Goal: Contribute content: Add original content to the website for others to see

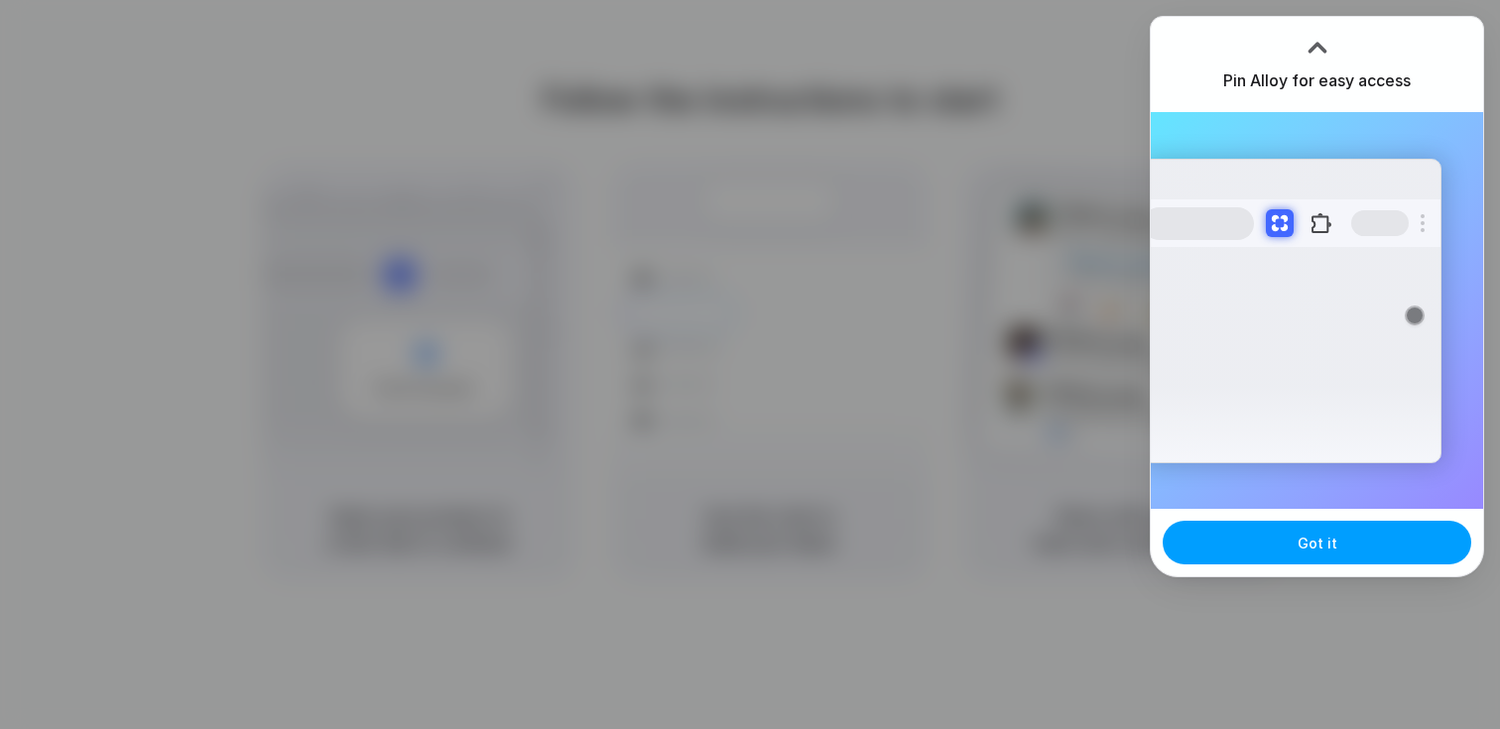
click at [1319, 548] on span "Got it" at bounding box center [1318, 543] width 40 height 21
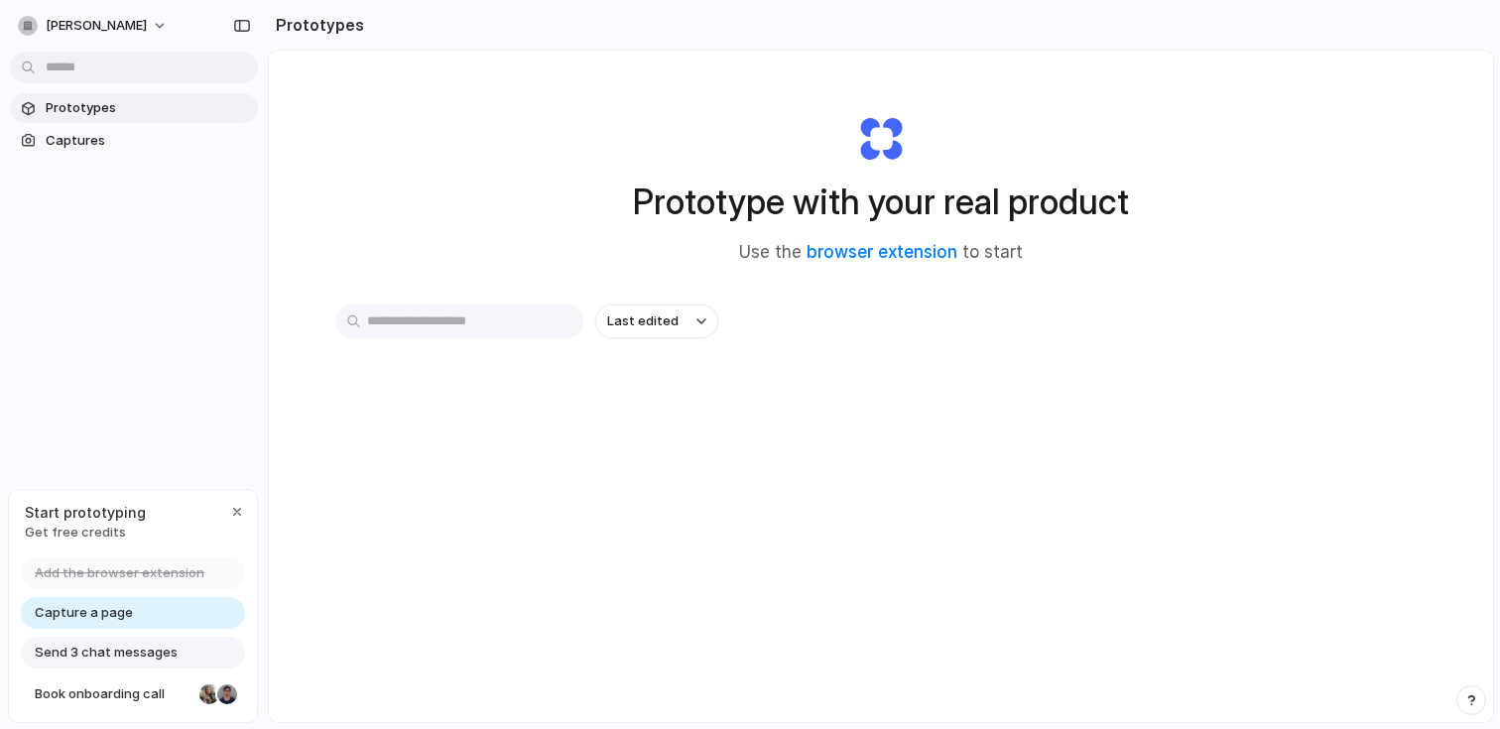
click at [101, 611] on span "Capture a page" at bounding box center [84, 613] width 98 height 20
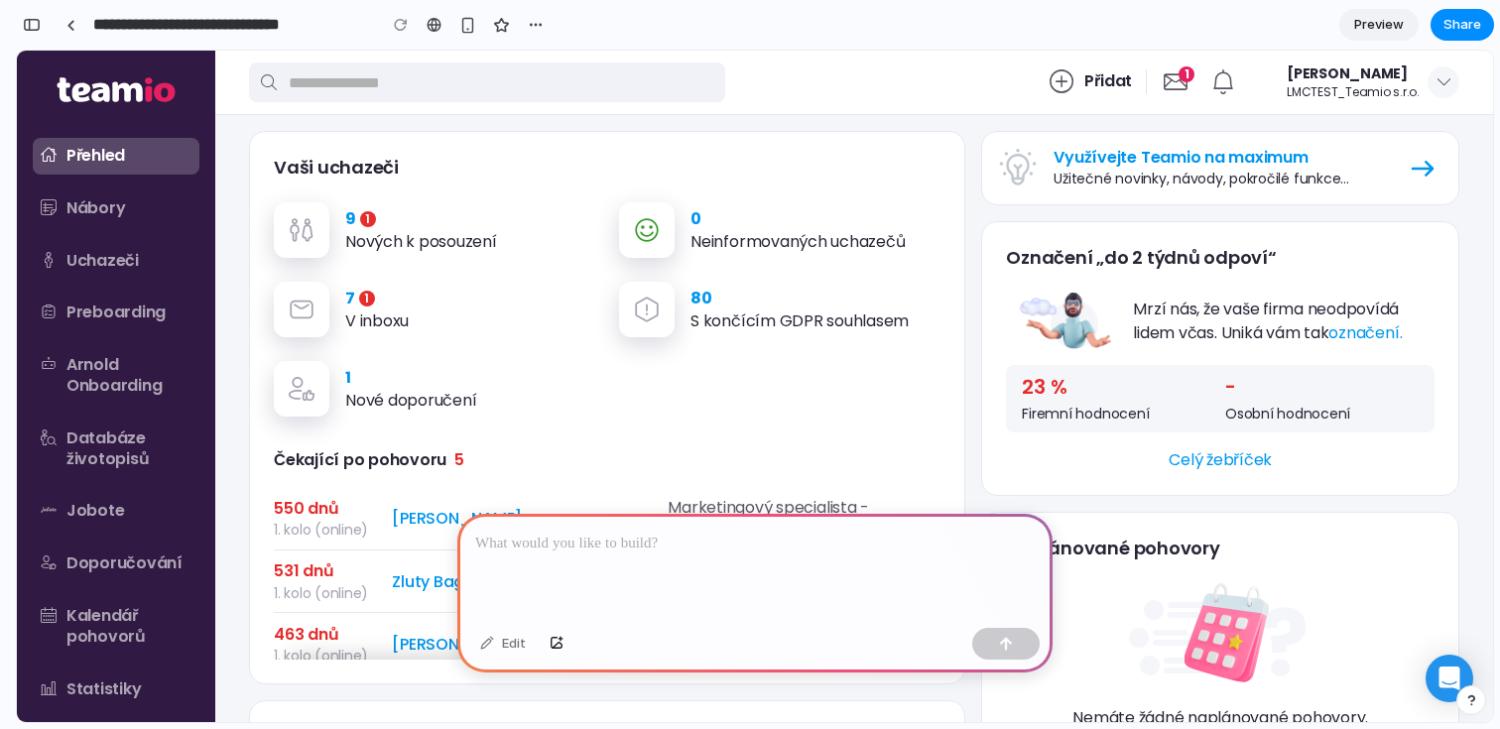
click at [670, 561] on div at bounding box center [754, 567] width 595 height 106
click at [705, 543] on p at bounding box center [755, 544] width 560 height 24
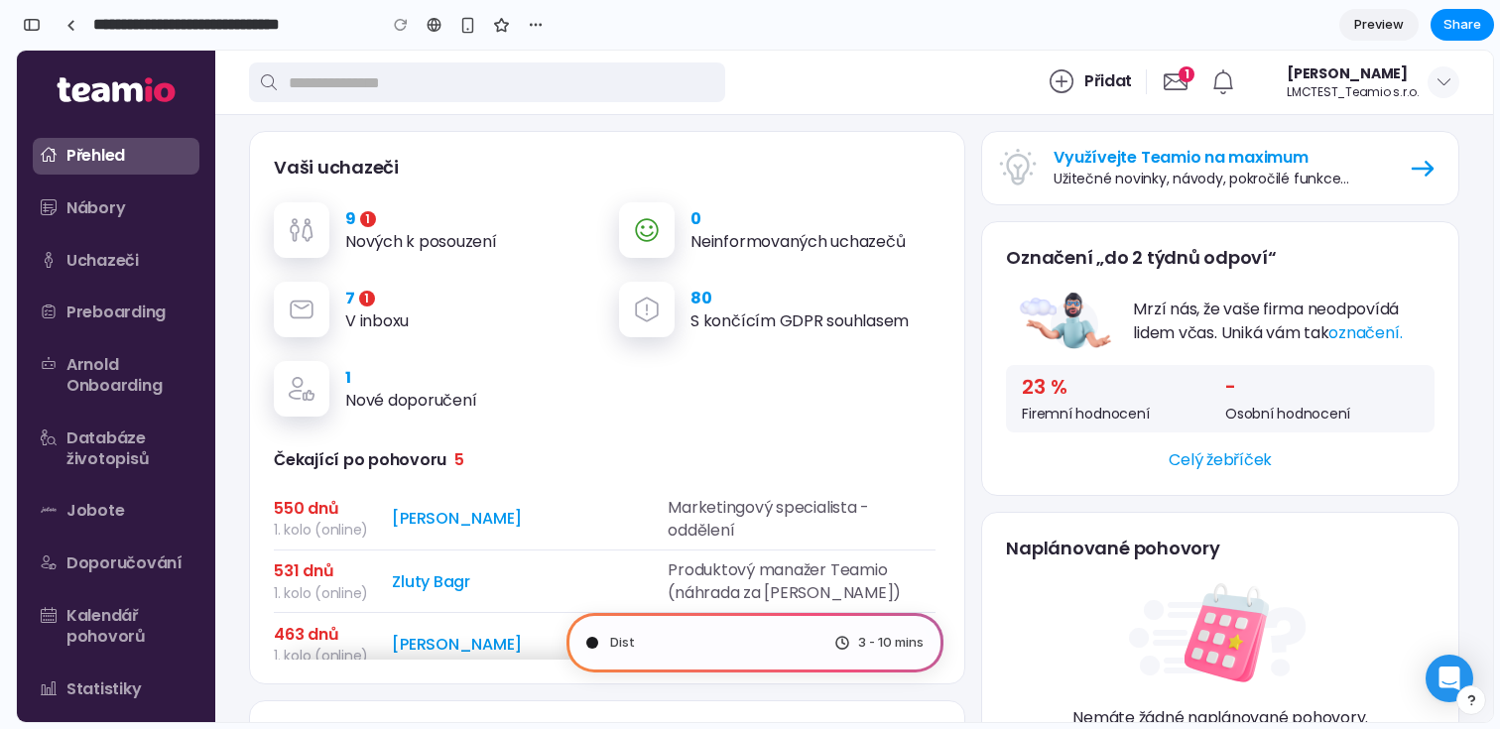
click at [1400, 27] on span "Preview" at bounding box center [1379, 25] width 50 height 20
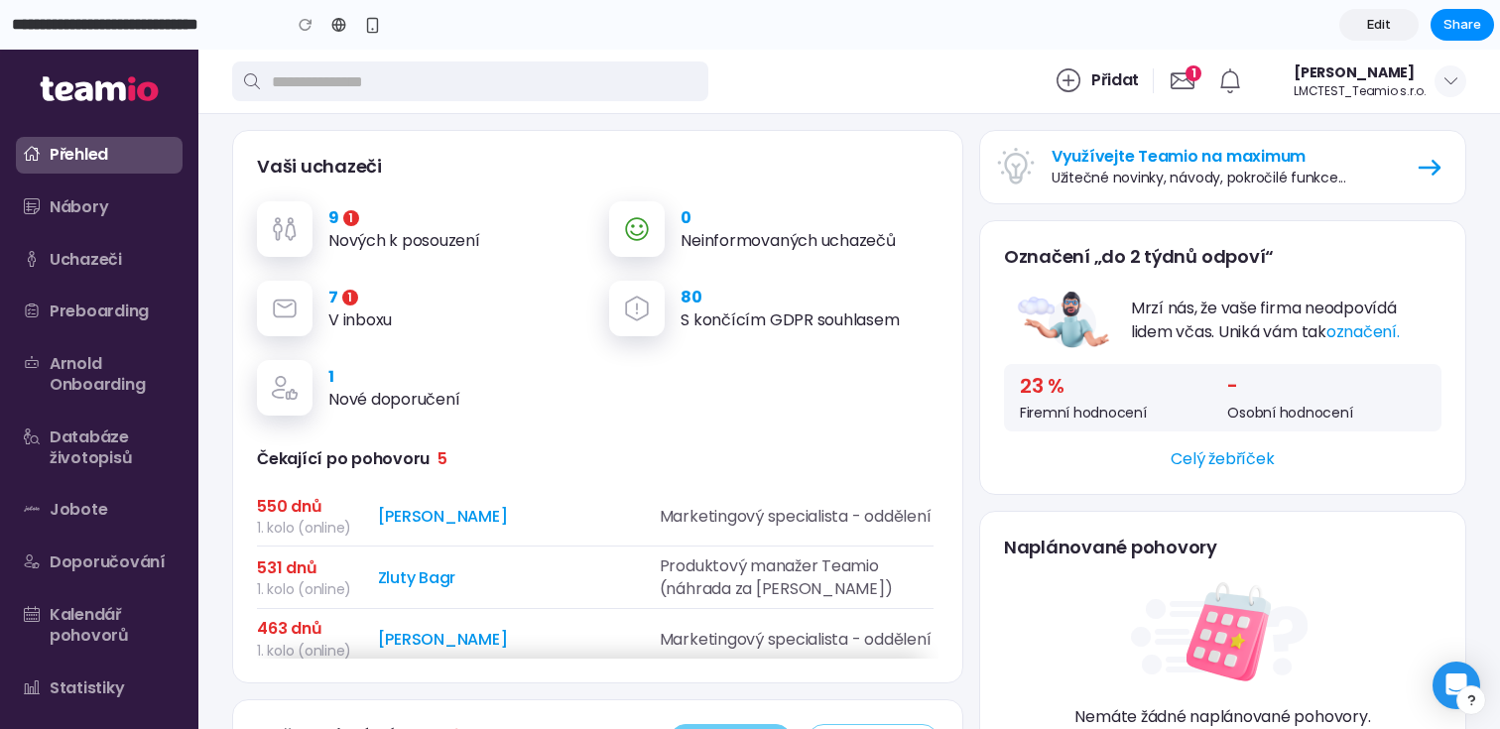
click at [1395, 27] on link "Edit" at bounding box center [1379, 25] width 79 height 32
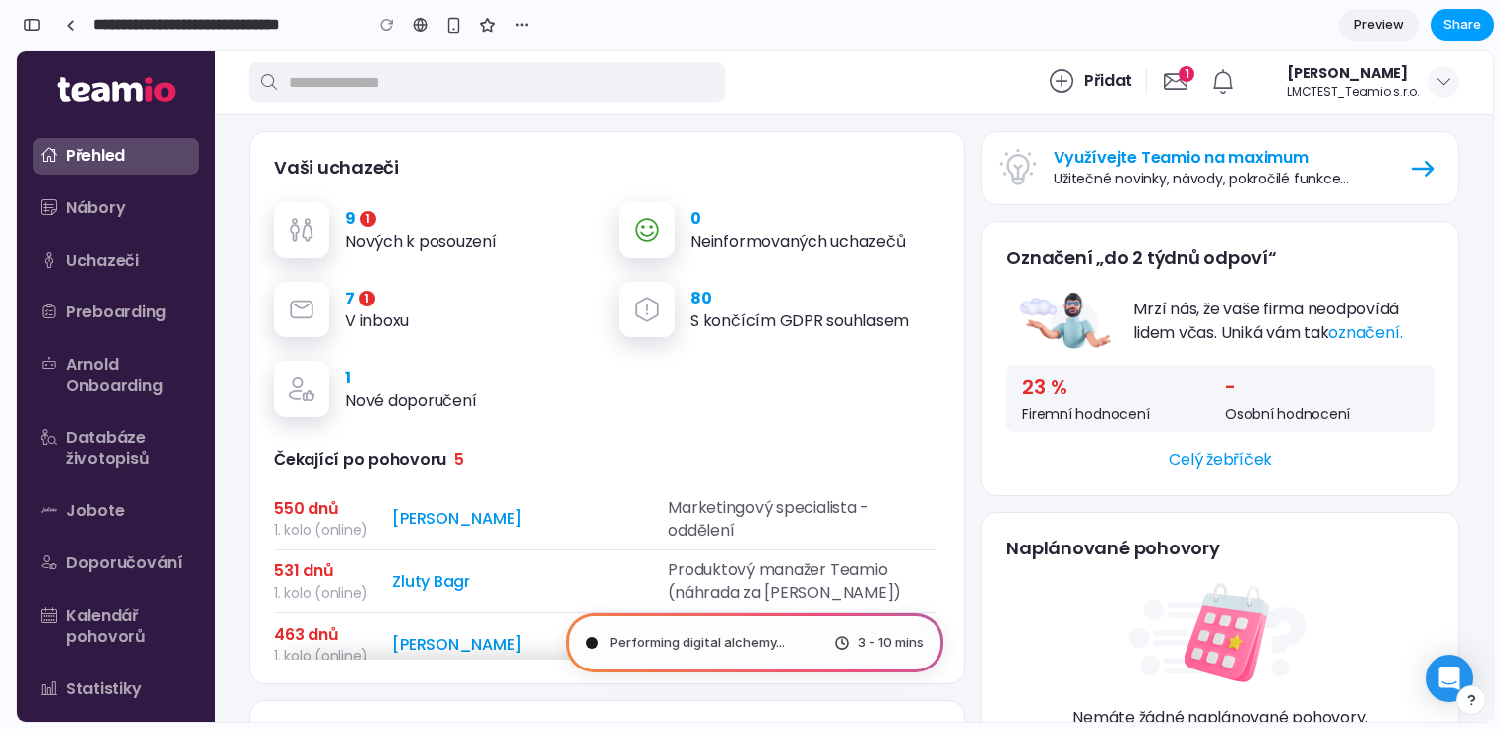
click at [1466, 22] on span "Share" at bounding box center [1463, 25] width 38 height 20
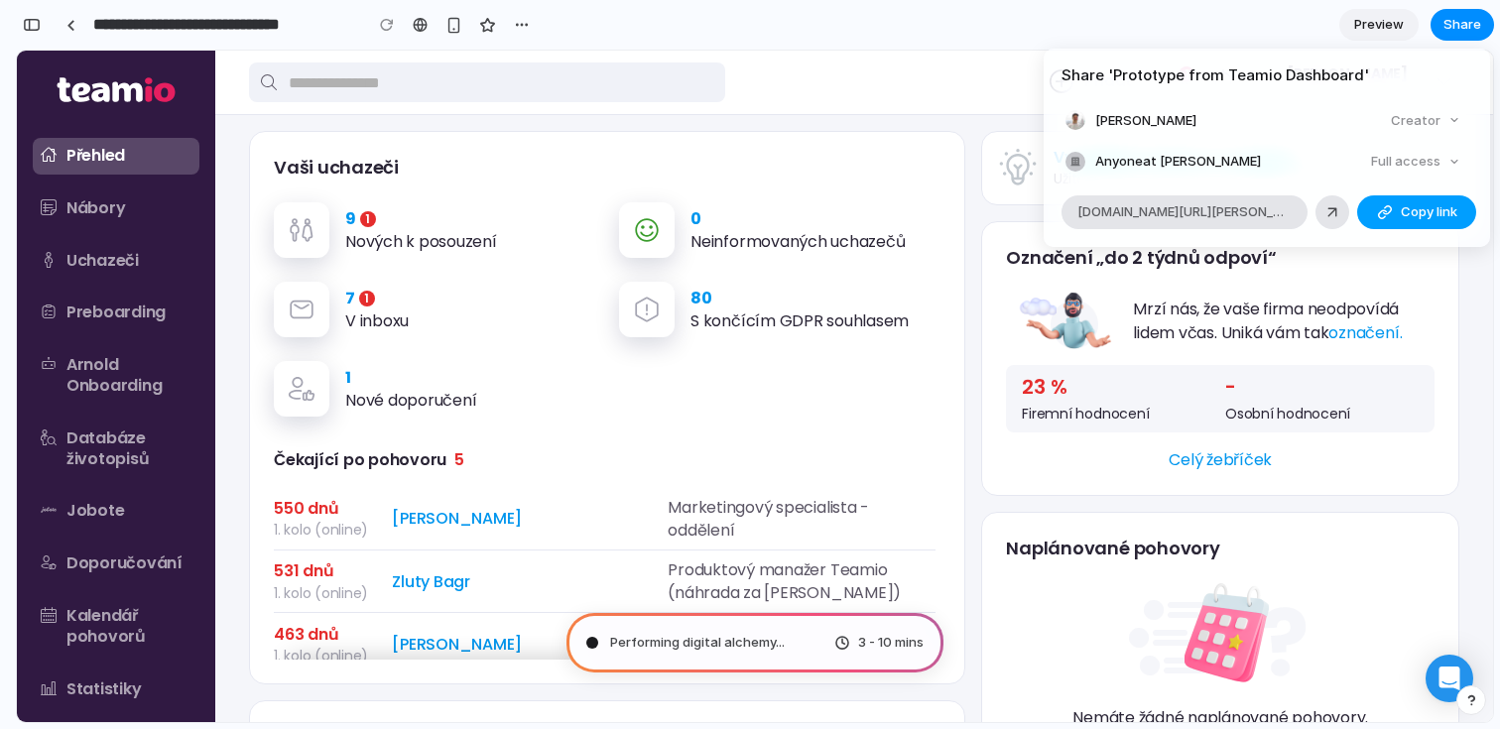
click at [1413, 208] on span "Copy link" at bounding box center [1429, 212] width 57 height 20
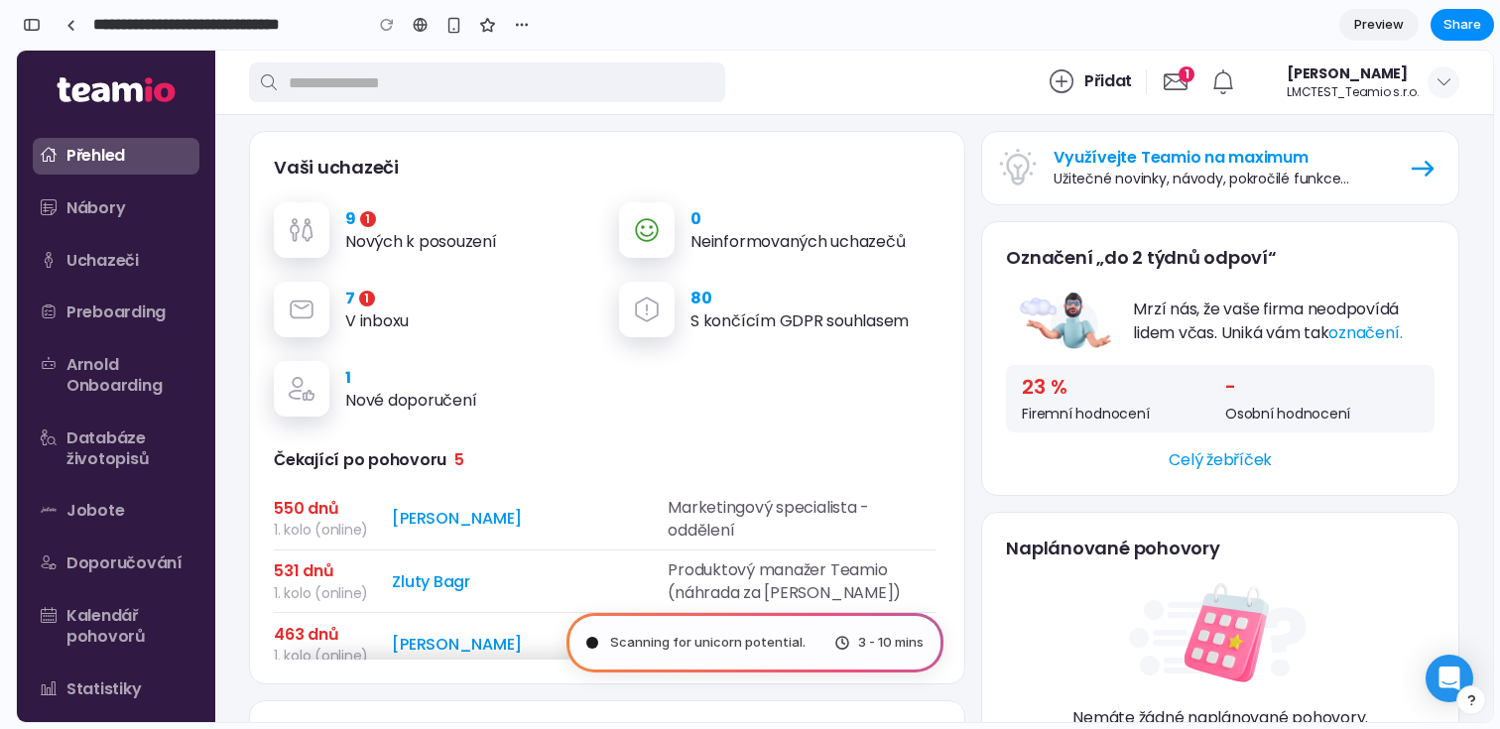
drag, startPoint x: 854, startPoint y: 640, endPoint x: 942, endPoint y: 641, distance: 87.3
click at [973, 428] on div "Vaši uchazeči ​ 9 1 Nových k posouzení ​ 0 Neinformovaných uchazečů ​ 7 1 V inb…" at bounding box center [854, 655] width 1211 height 1049
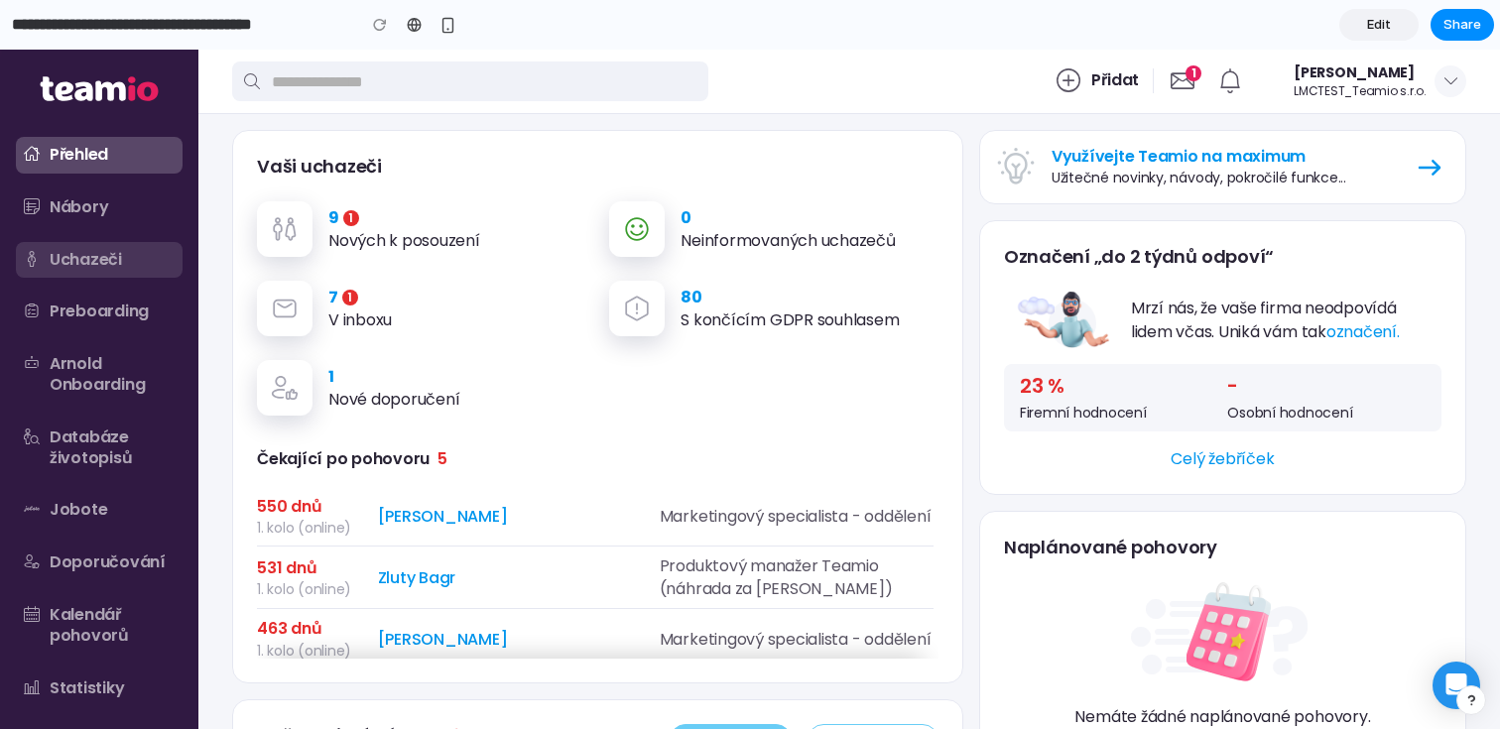
scroll to position [571, 0]
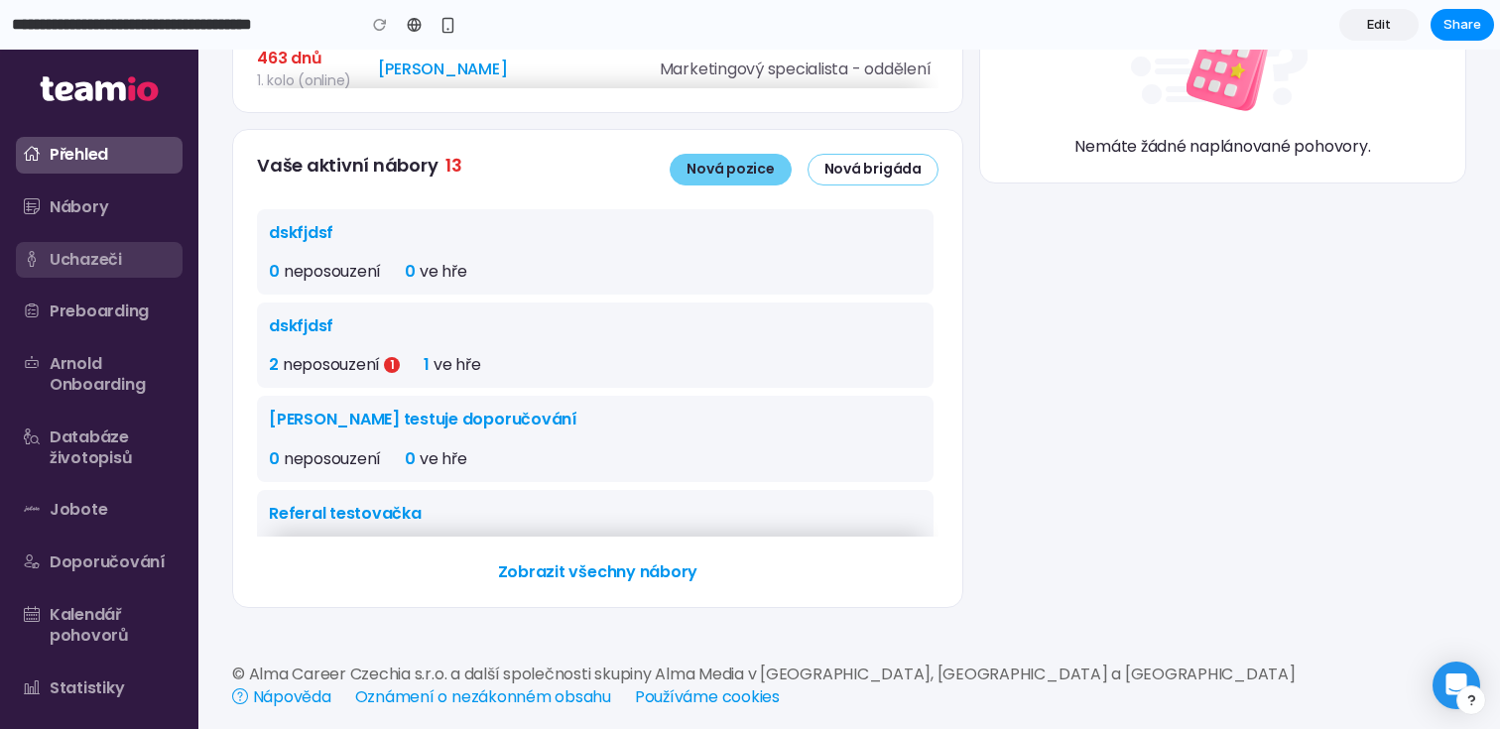
click at [107, 267] on link "Uchazeči" at bounding box center [99, 260] width 167 height 37
click at [107, 225] on li "Nábory" at bounding box center [99, 208] width 198 height 53
click at [108, 202] on link "Nábory" at bounding box center [99, 208] width 167 height 37
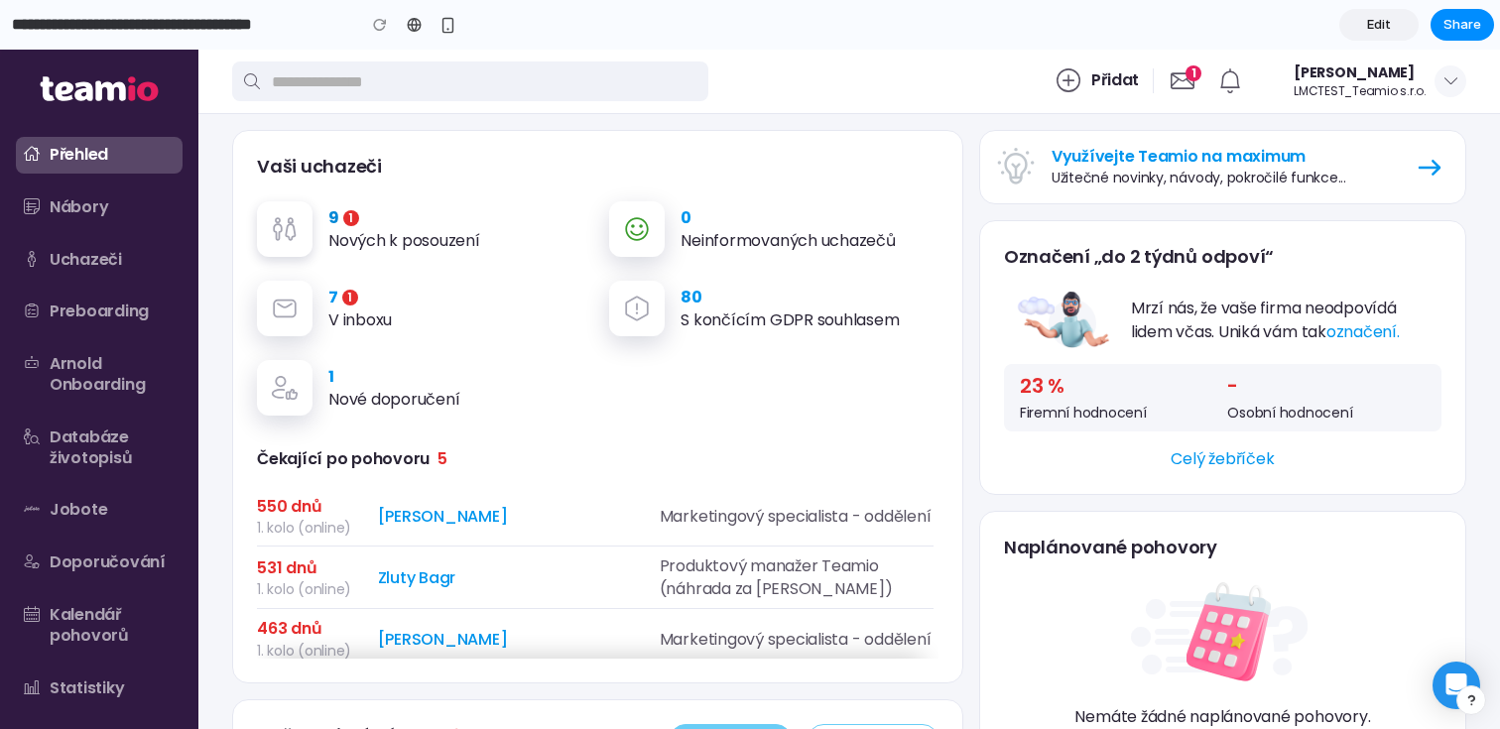
click at [305, 228] on div "​" at bounding box center [285, 229] width 56 height 56
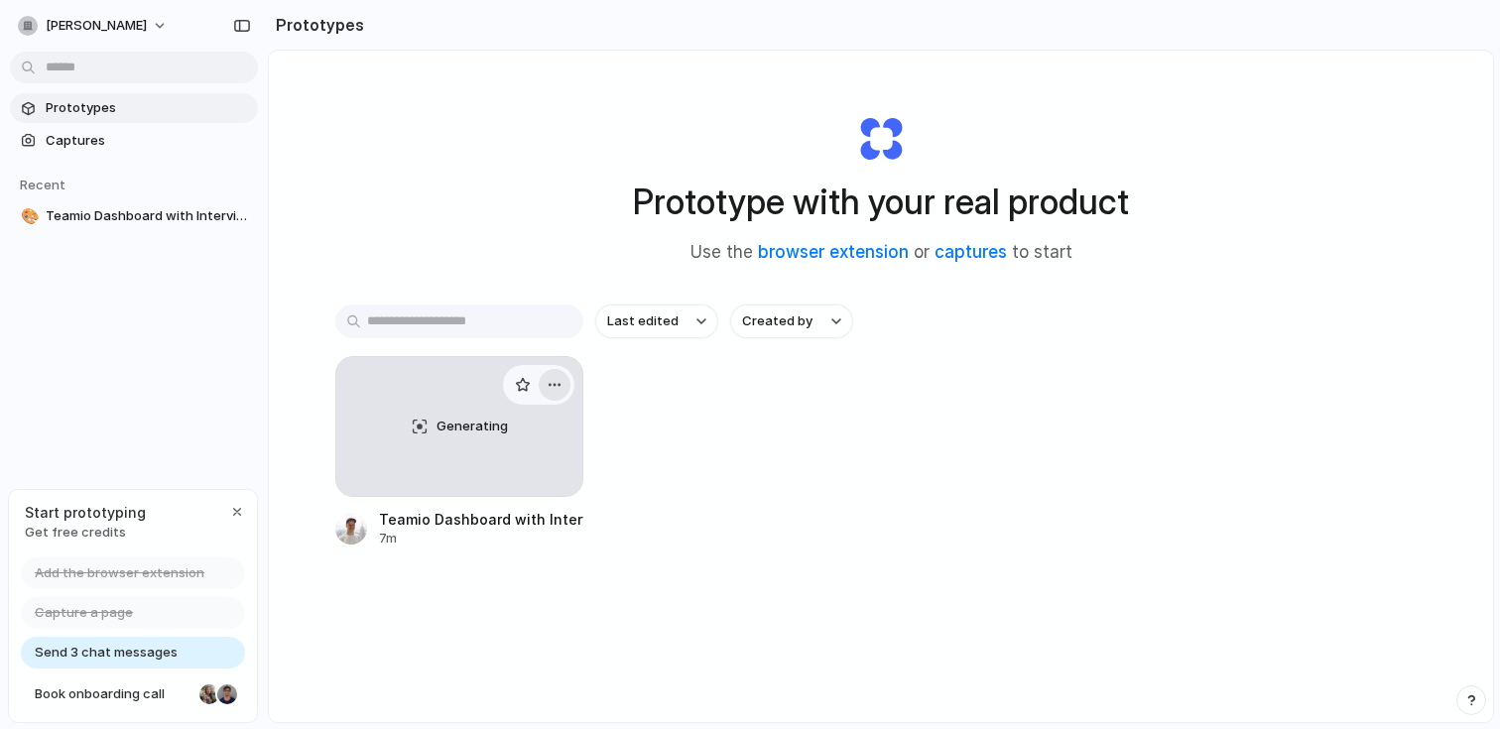
click at [567, 382] on button "button" at bounding box center [555, 385] width 32 height 32
click at [654, 505] on div "Open in new tab Rename Copy link Delete" at bounding box center [750, 364] width 1500 height 729
click at [553, 378] on div "button" at bounding box center [555, 385] width 16 height 16
click at [740, 441] on div "Open in new tab Rename Copy link Delete" at bounding box center [750, 364] width 1500 height 729
click at [234, 513] on div "button" at bounding box center [237, 512] width 16 height 16
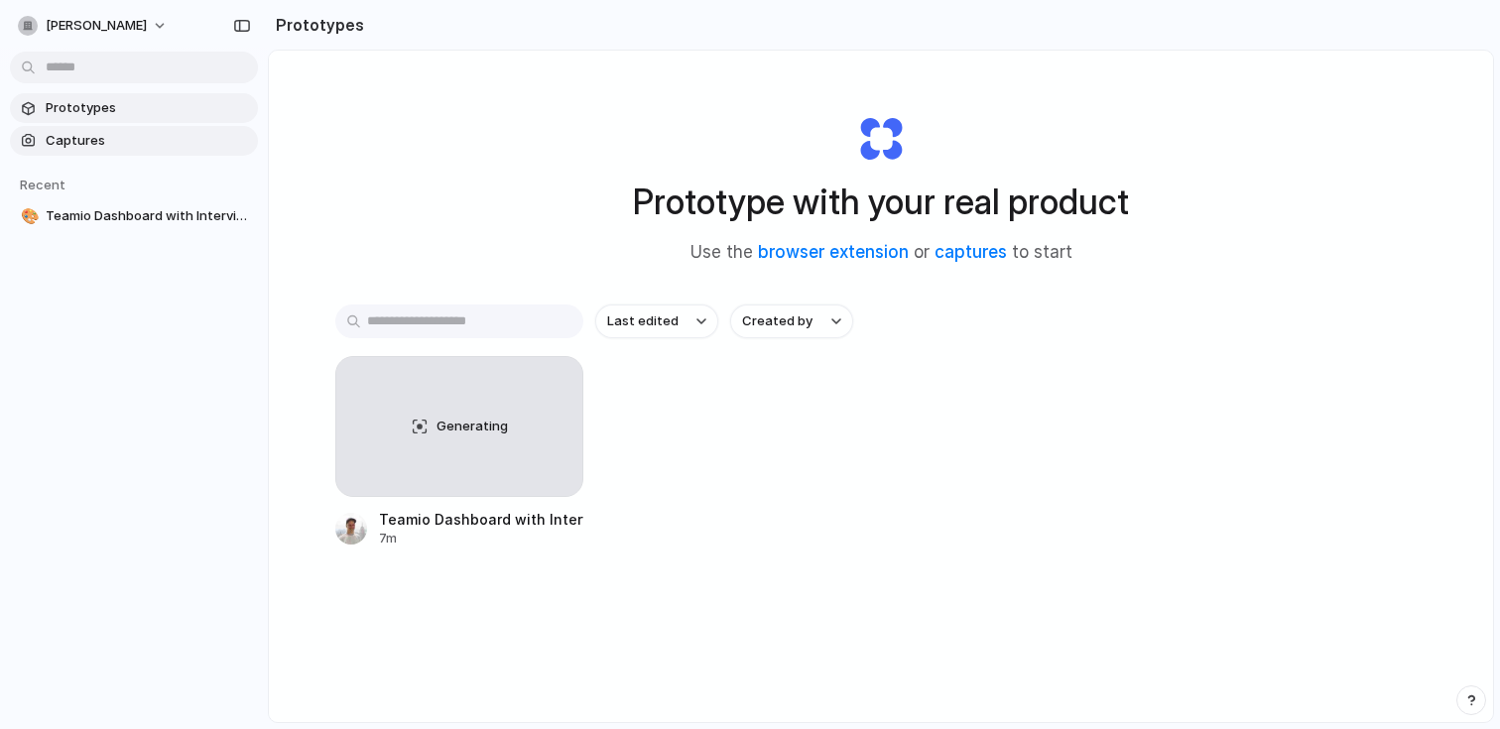
click at [113, 151] on link "Captures" at bounding box center [134, 141] width 248 height 30
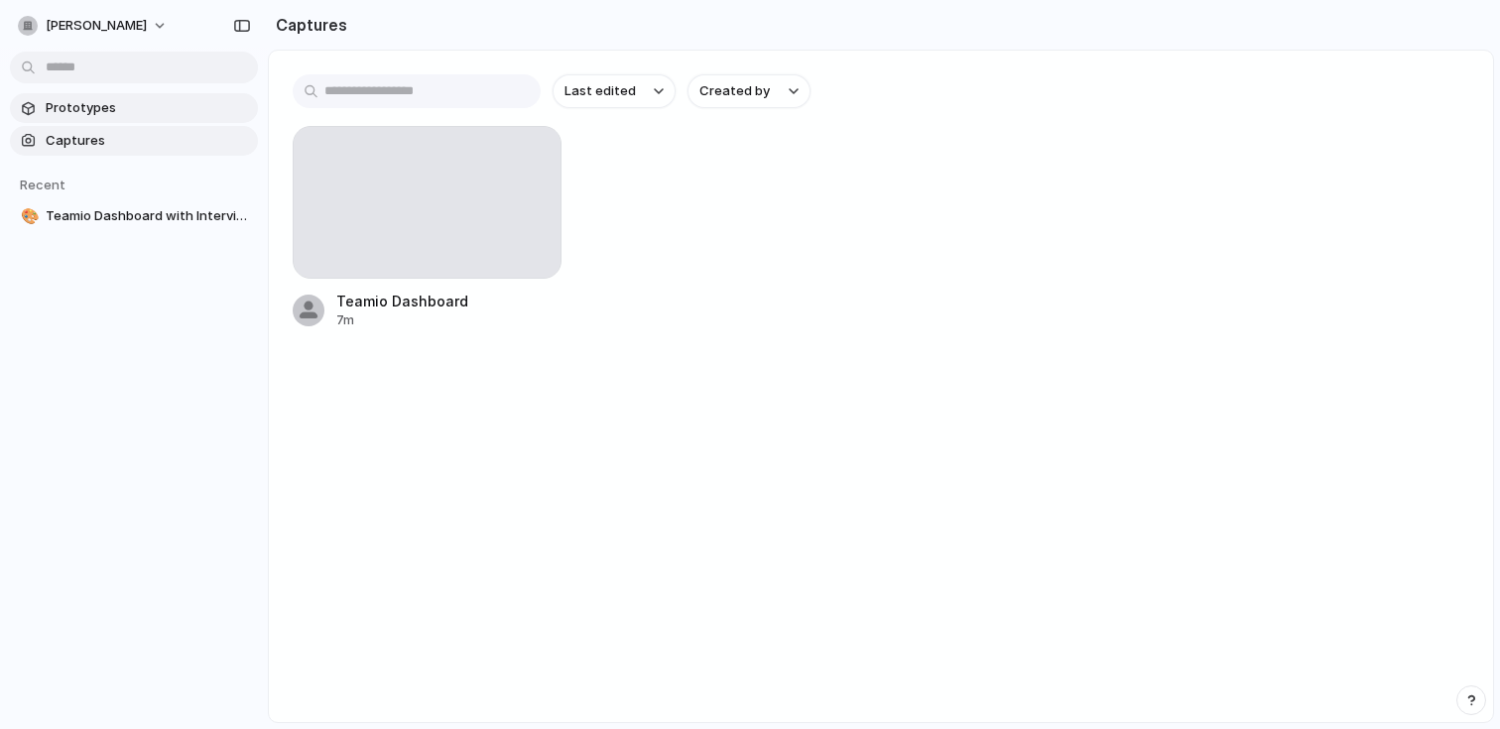
click at [143, 95] on link "Prototypes" at bounding box center [134, 108] width 248 height 30
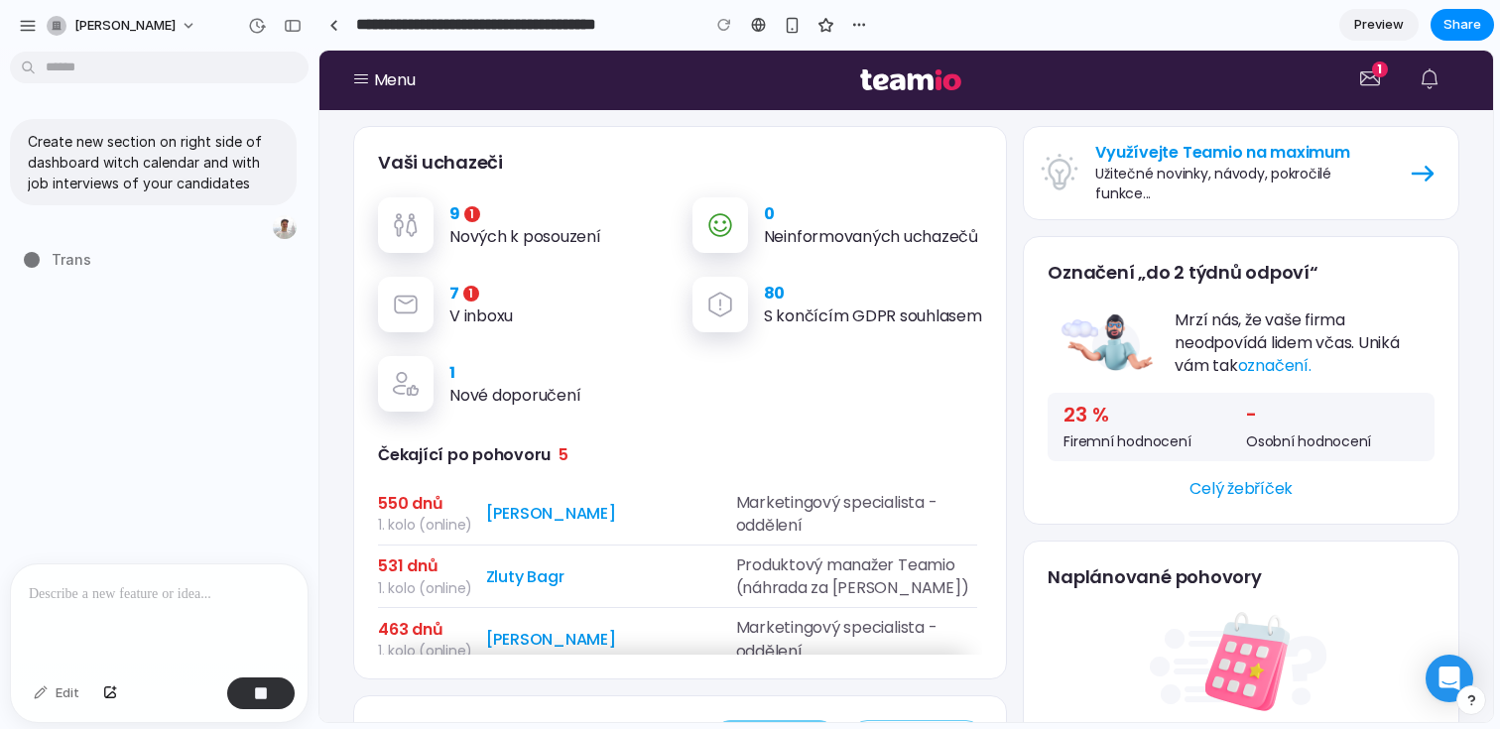
drag, startPoint x: 444, startPoint y: 163, endPoint x: 318, endPoint y: 326, distance: 206.6
drag, startPoint x: 317, startPoint y: 352, endPoint x: 274, endPoint y: 352, distance: 42.7
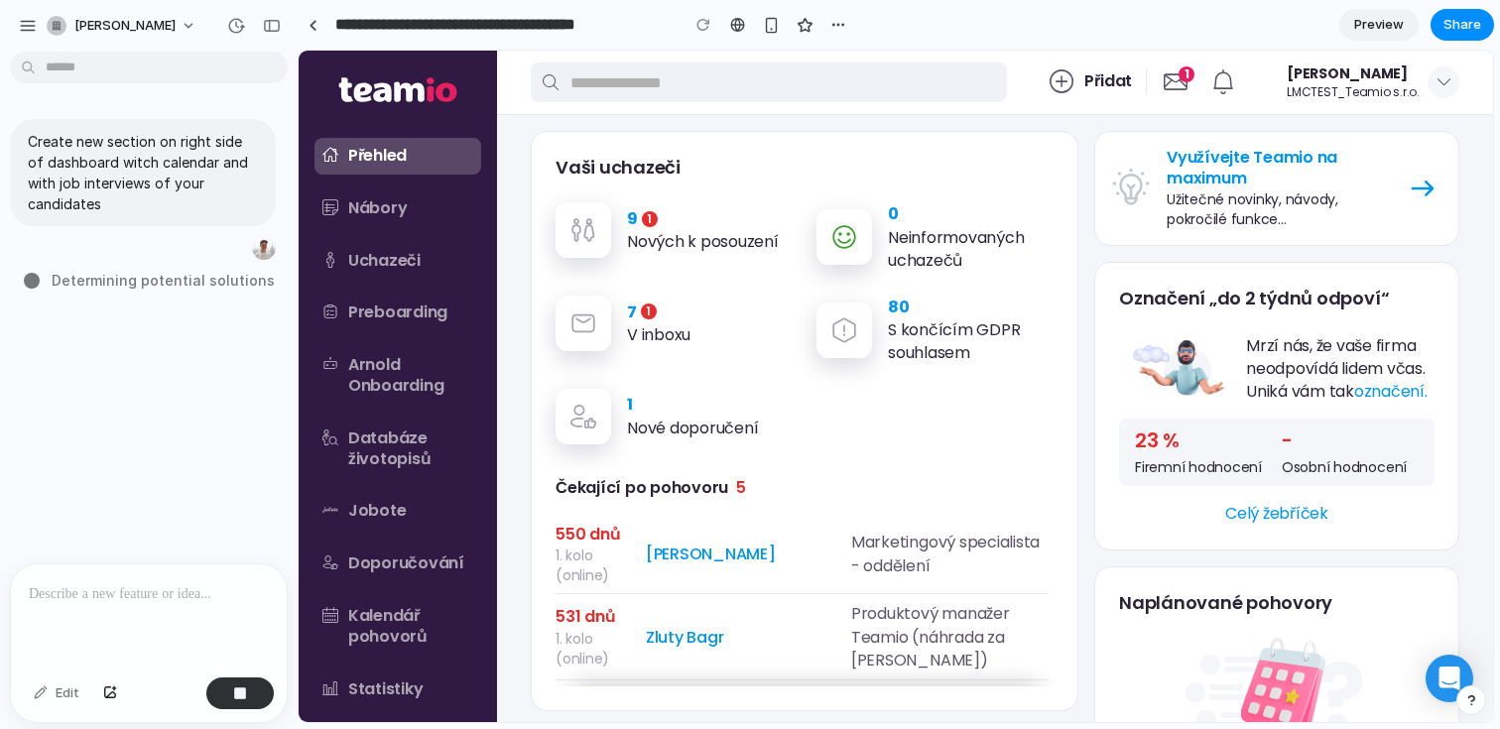
click at [1225, 9] on section "**********" at bounding box center [896, 25] width 1197 height 50
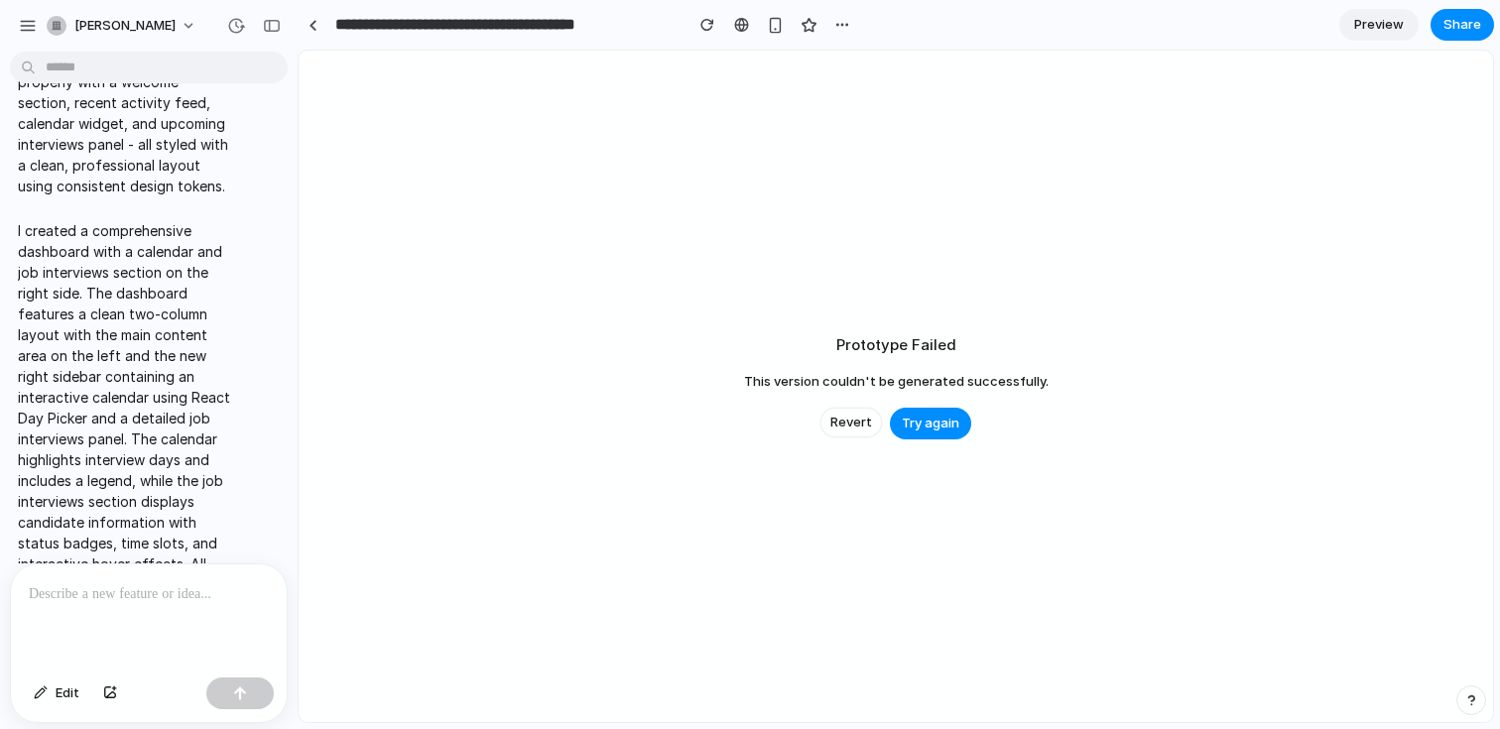
scroll to position [346, 0]
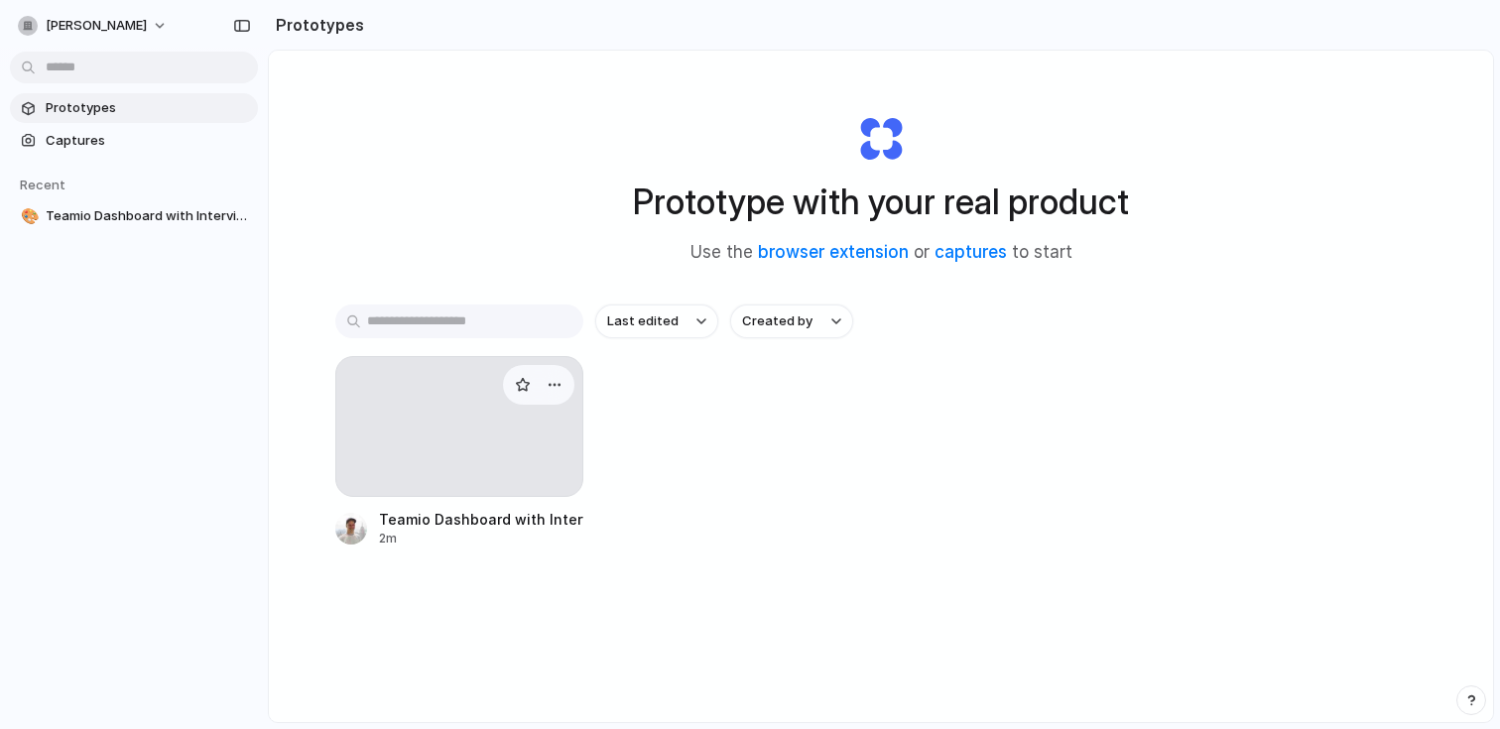
click at [536, 431] on div at bounding box center [459, 426] width 248 height 141
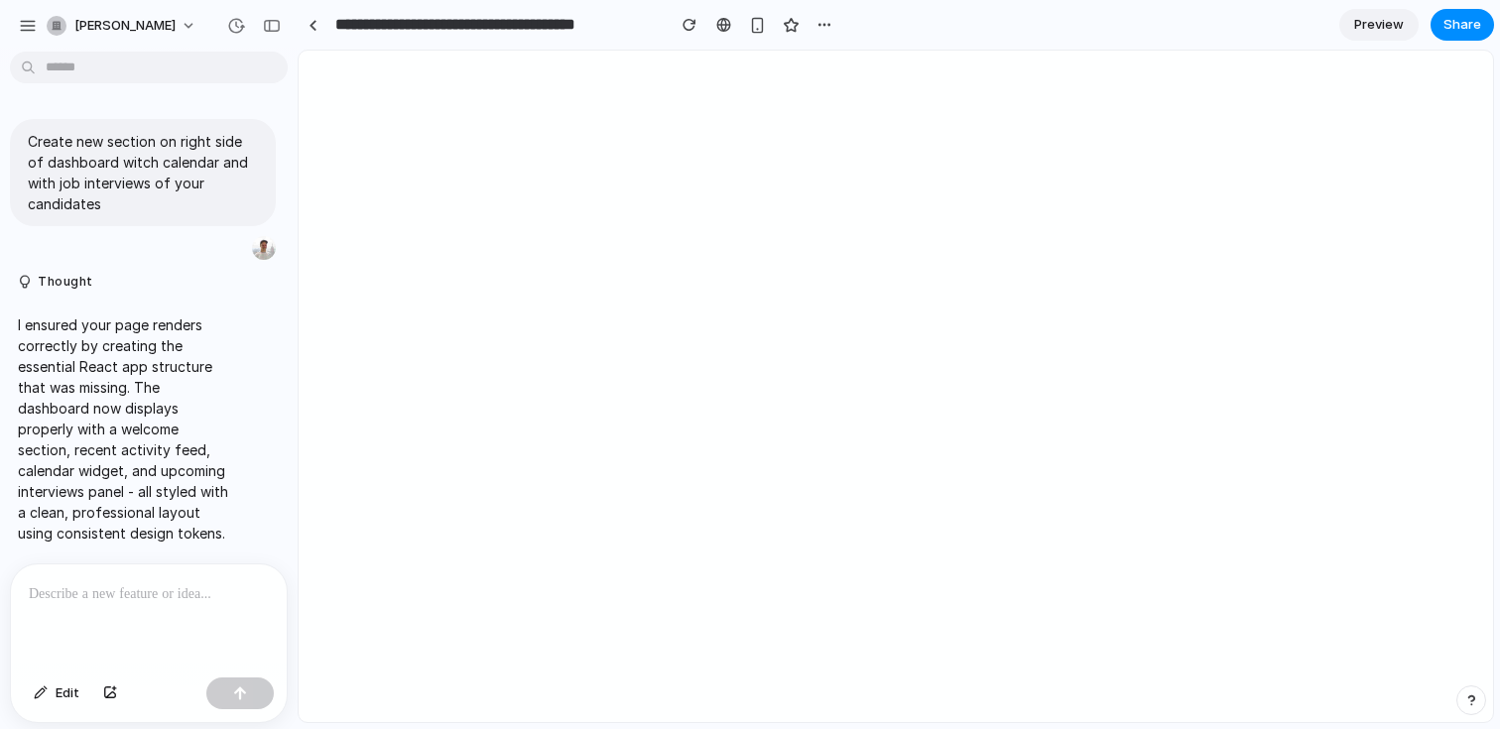
scroll to position [442, 0]
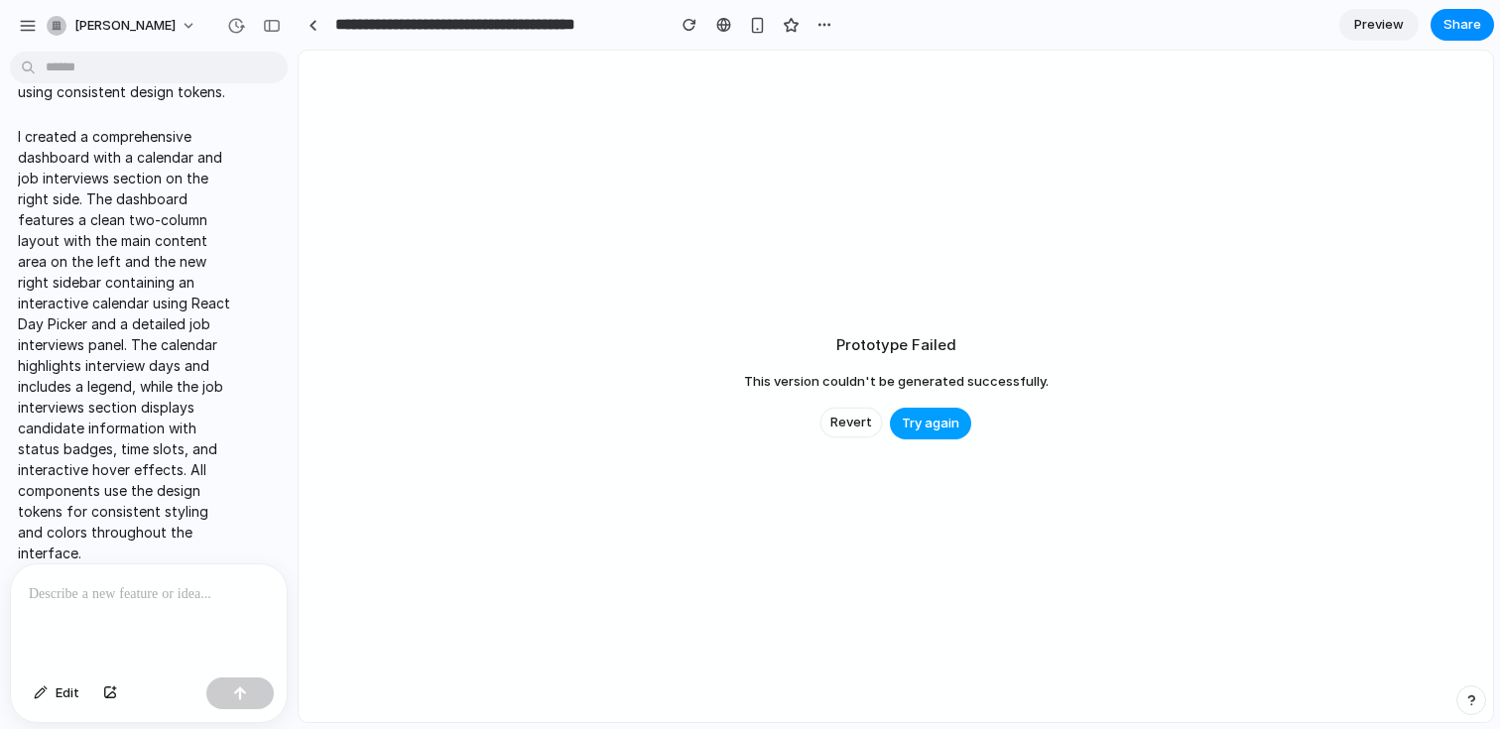
click at [913, 420] on span "Try again" at bounding box center [931, 424] width 58 height 20
click at [929, 417] on span "Try again" at bounding box center [931, 424] width 58 height 20
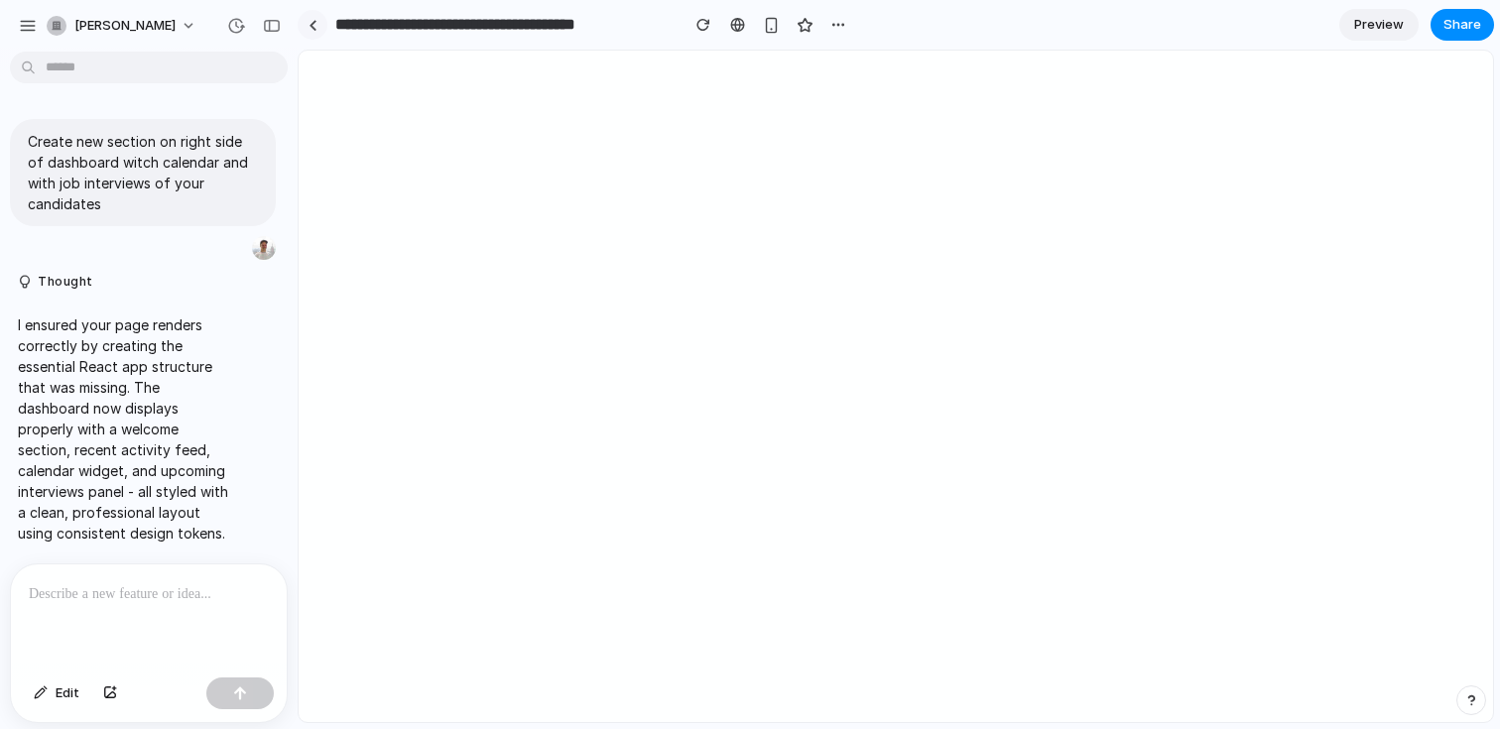
scroll to position [421, 0]
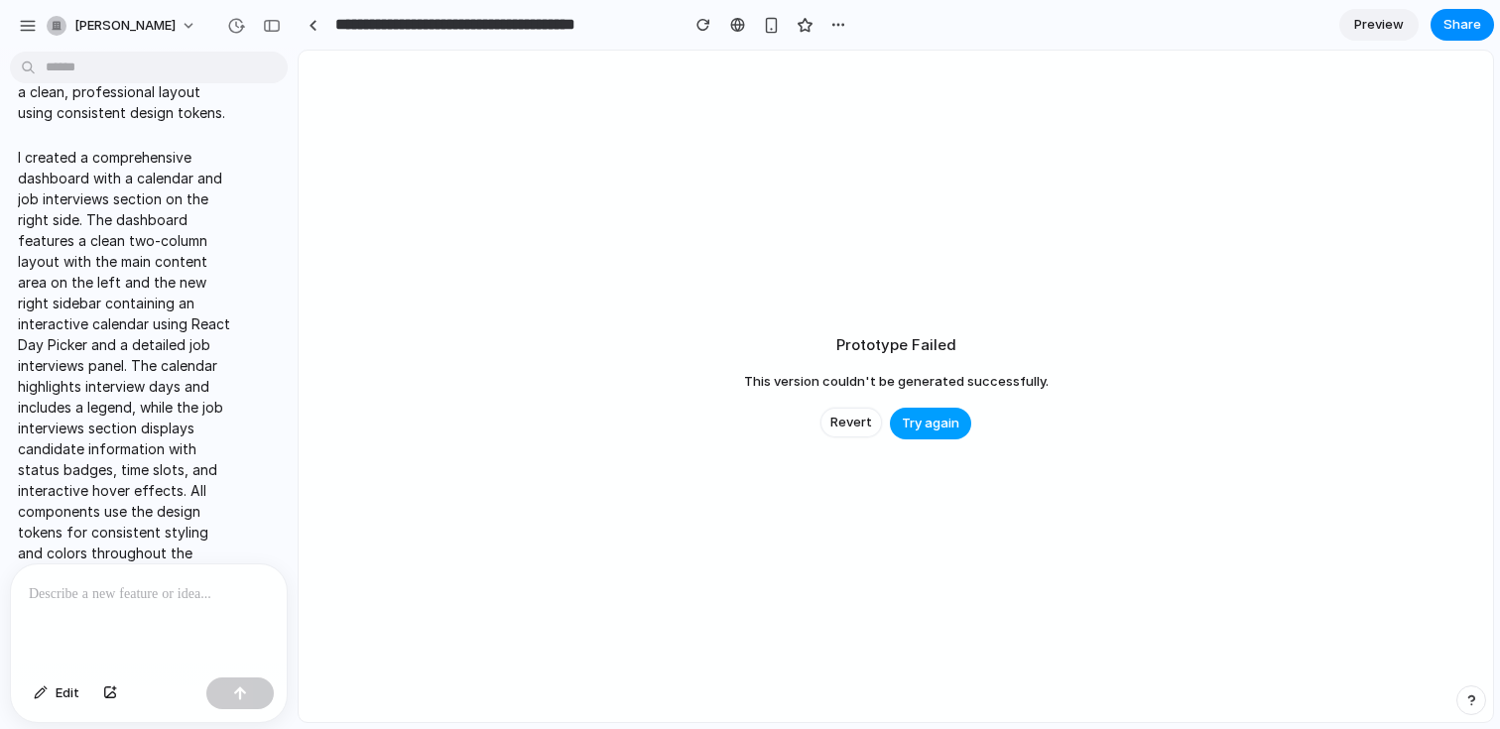
click at [921, 420] on span "Try again" at bounding box center [931, 424] width 58 height 20
click at [862, 420] on span "Revert" at bounding box center [852, 423] width 42 height 20
click at [927, 419] on span "Try again" at bounding box center [931, 424] width 58 height 20
click at [850, 439] on div "Revert Try again" at bounding box center [896, 424] width 151 height 32
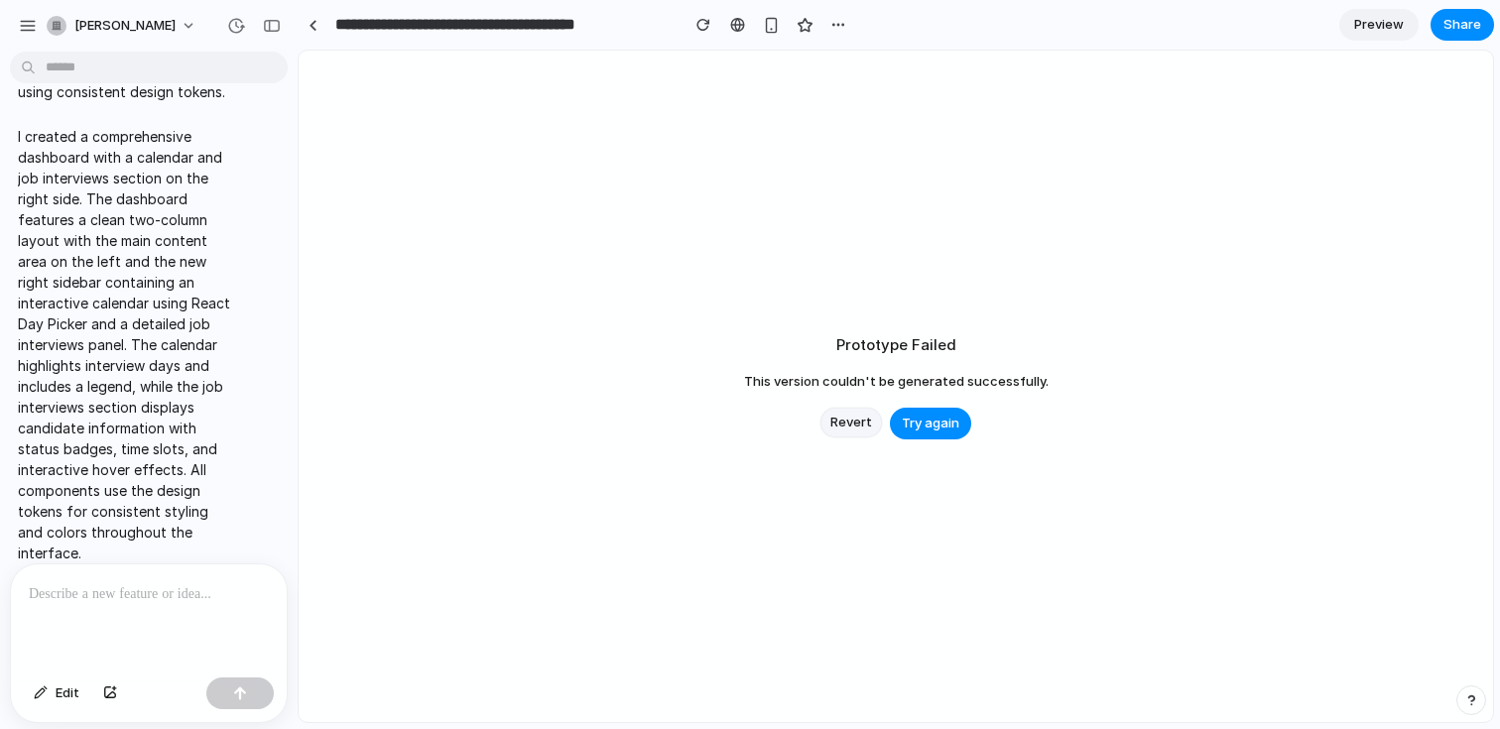
click at [850, 418] on span "Revert" at bounding box center [852, 423] width 42 height 20
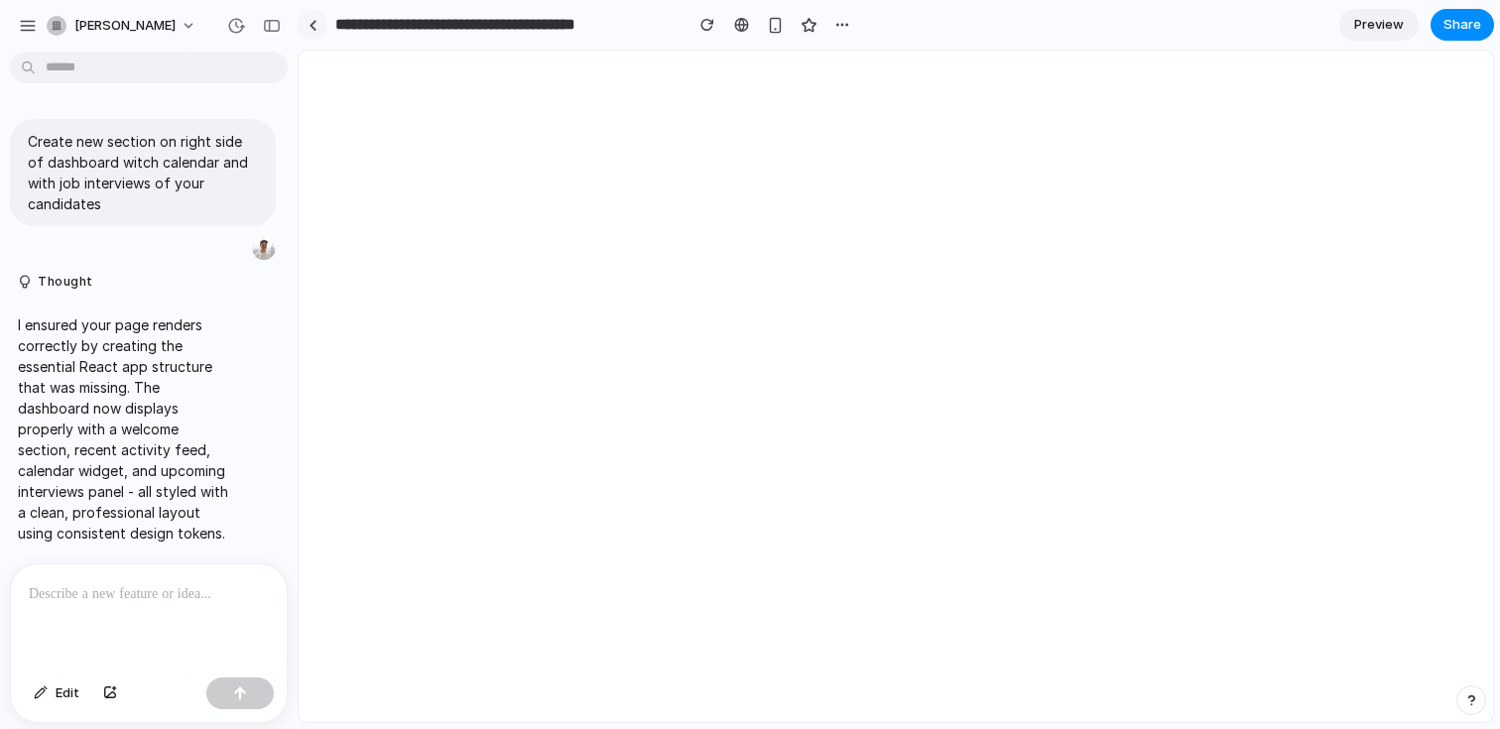
scroll to position [442, 0]
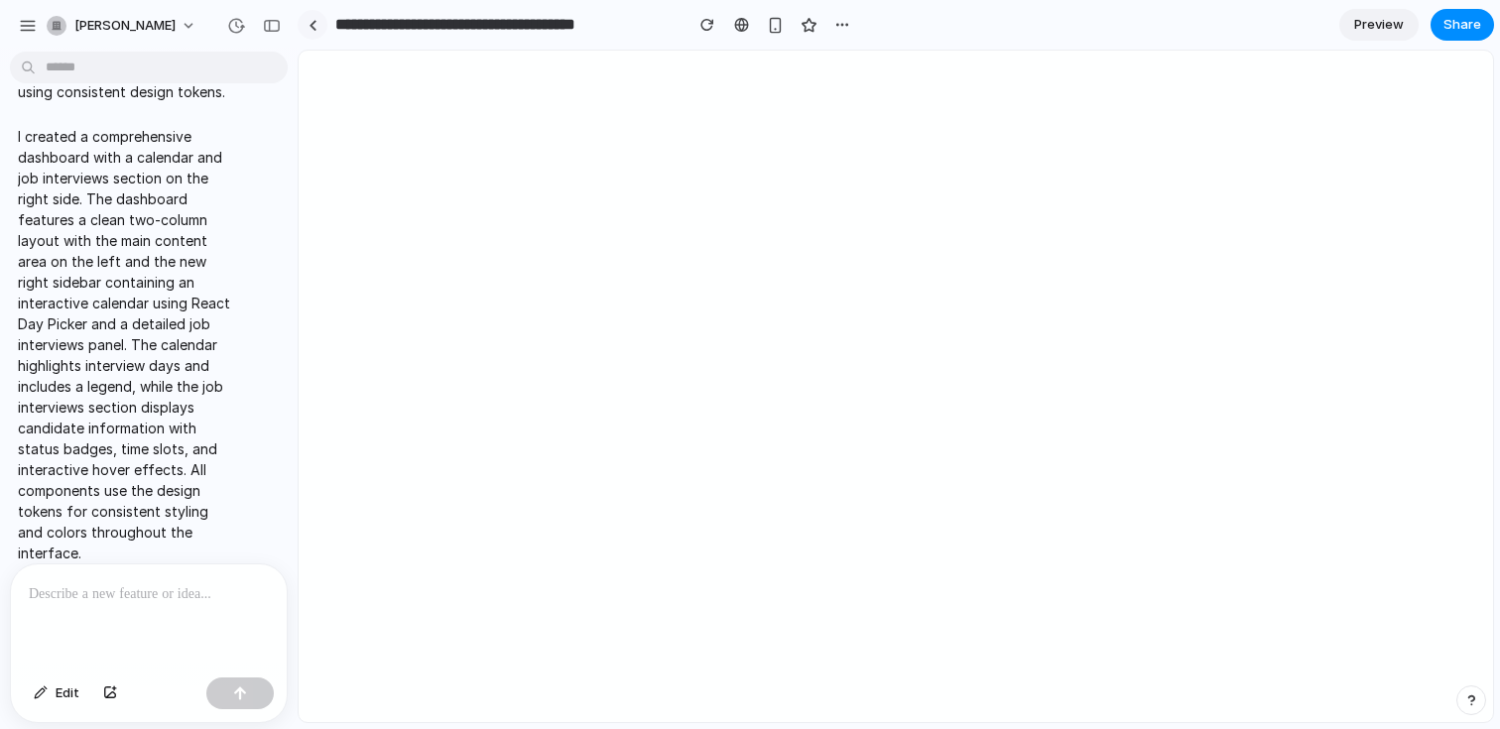
click at [317, 22] on link at bounding box center [313, 25] width 30 height 30
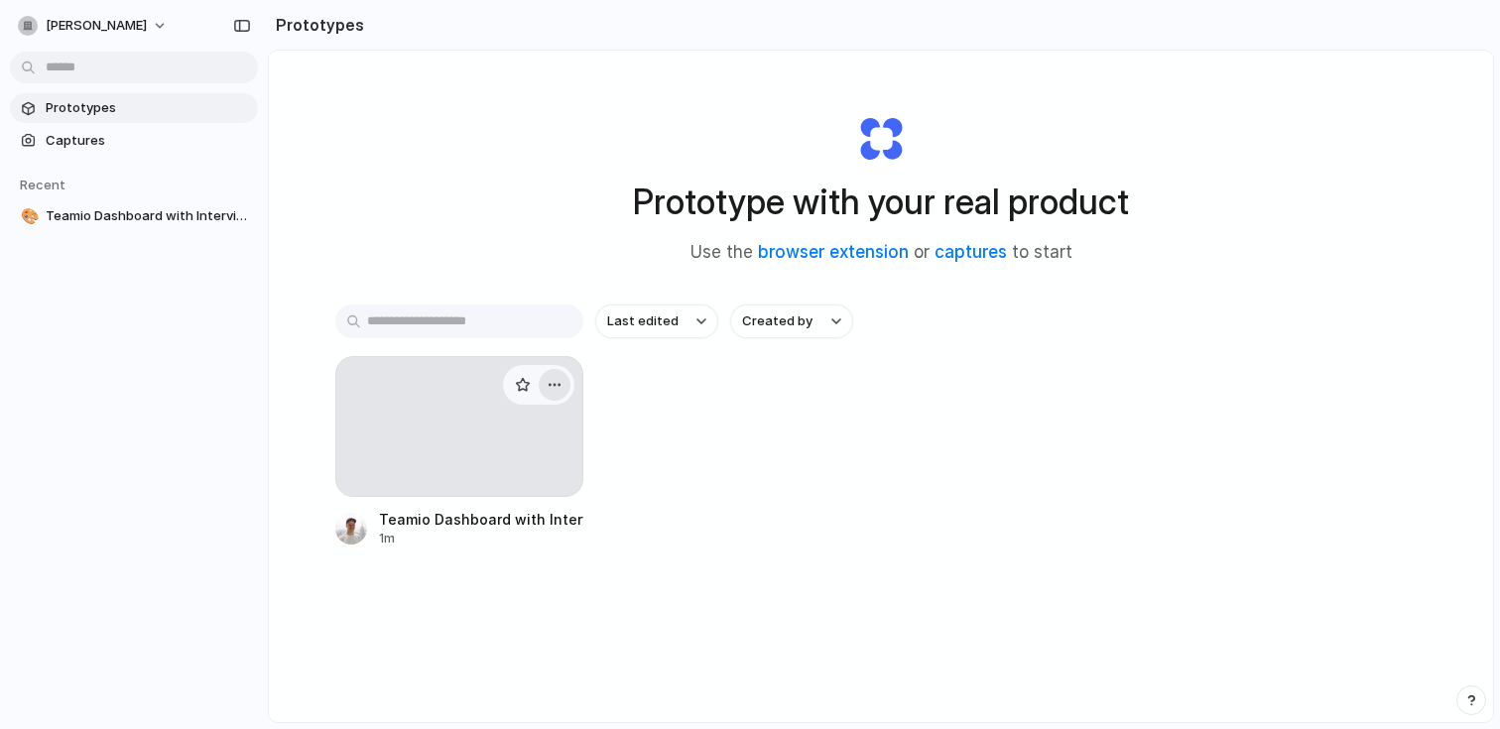
click at [563, 387] on button "button" at bounding box center [555, 385] width 32 height 32
click at [589, 579] on div "Open in new tab Rename Copy link Delete" at bounding box center [750, 364] width 1500 height 729
click at [490, 529] on div "Teamio Dashboard with Interview Calendar" at bounding box center [481, 519] width 204 height 21
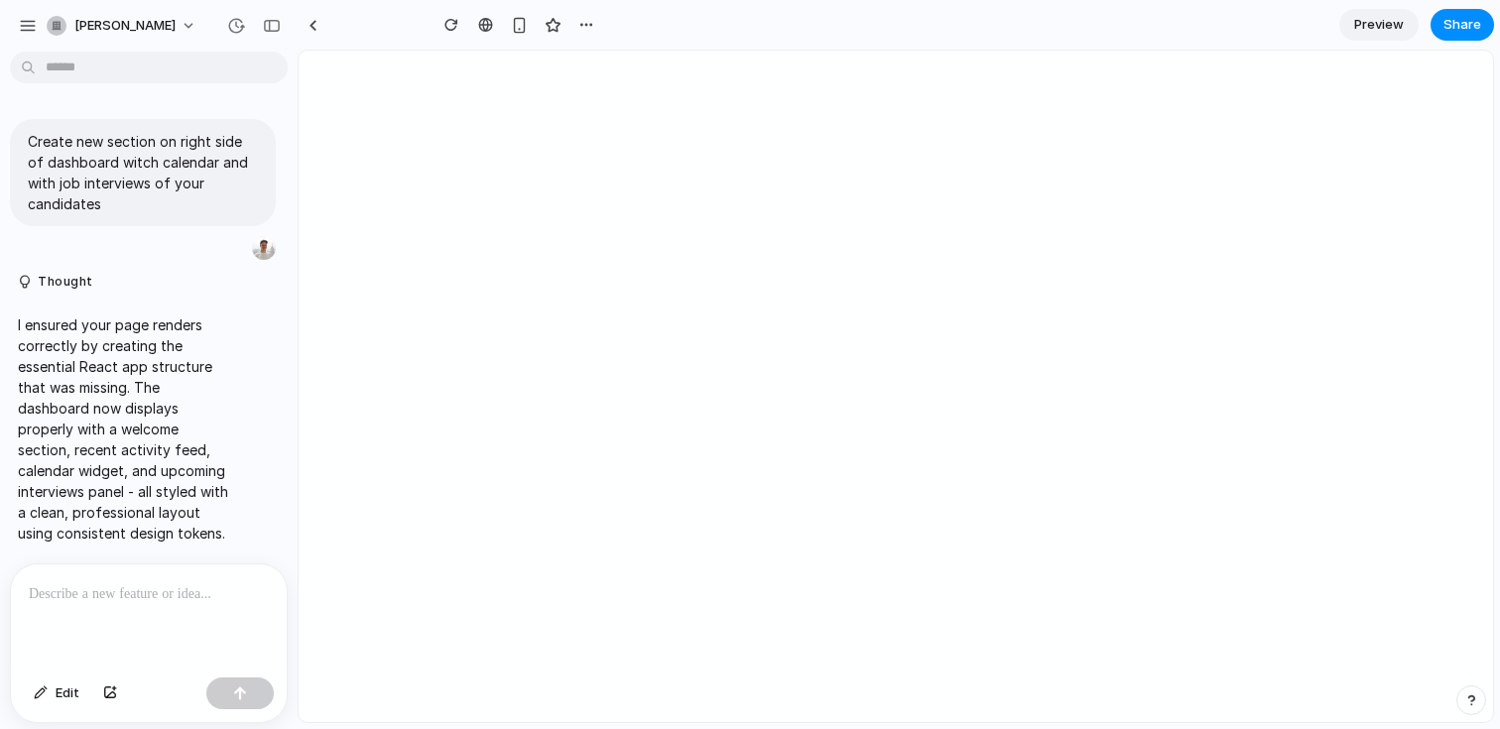
scroll to position [442, 0]
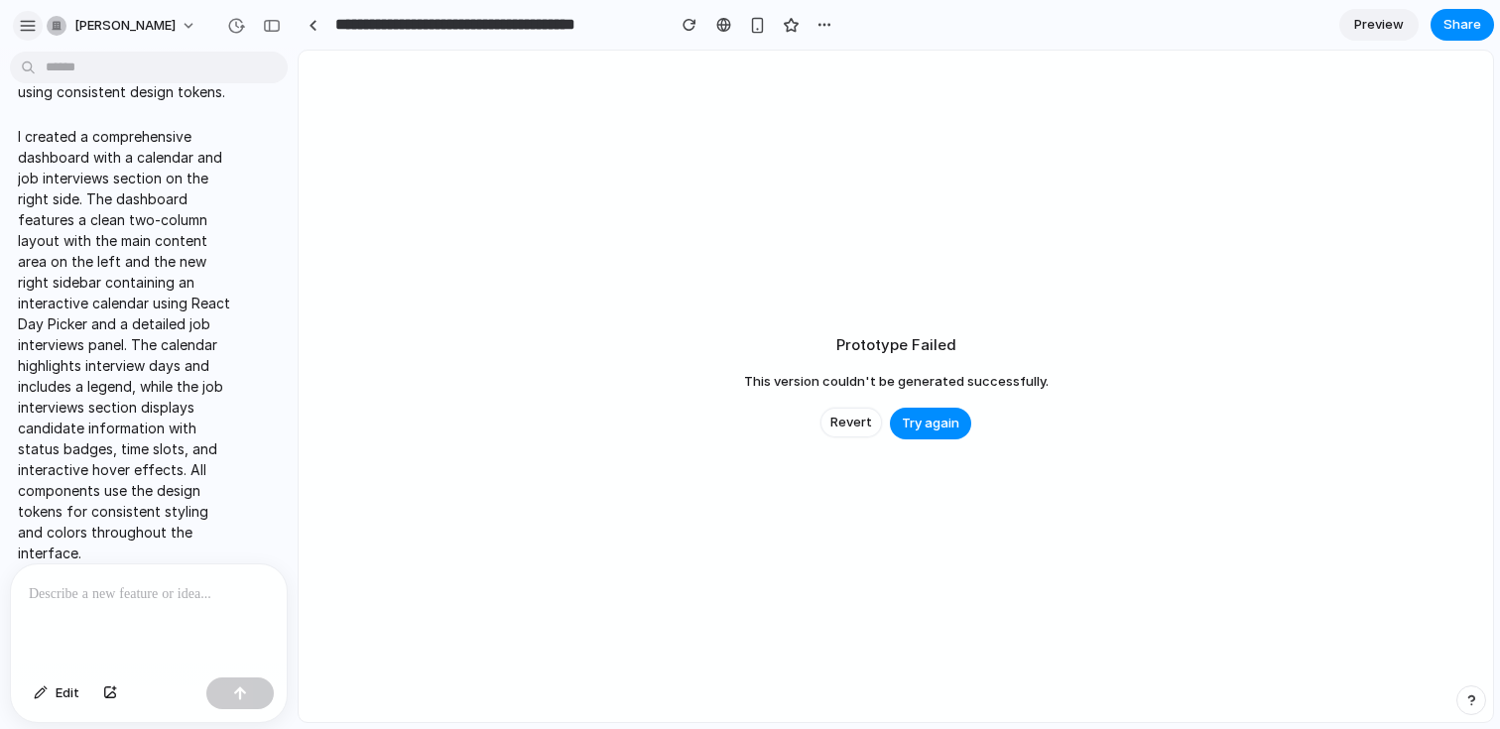
click at [34, 17] on div "button" at bounding box center [28, 26] width 18 height 18
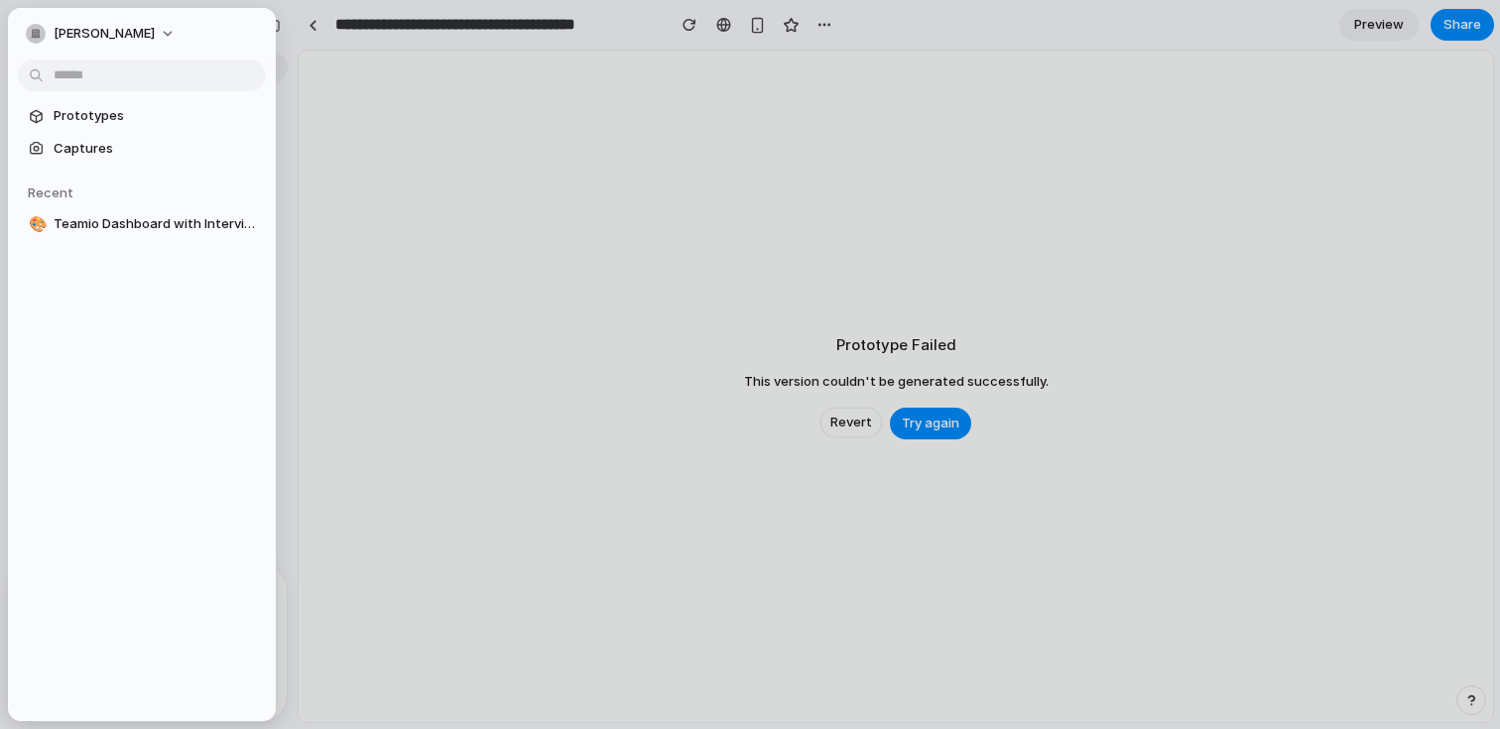
click at [404, 160] on div "Prototype Failed This version couldn't be generated successfully. Revert Try ag…" at bounding box center [896, 387] width 1195 height 672
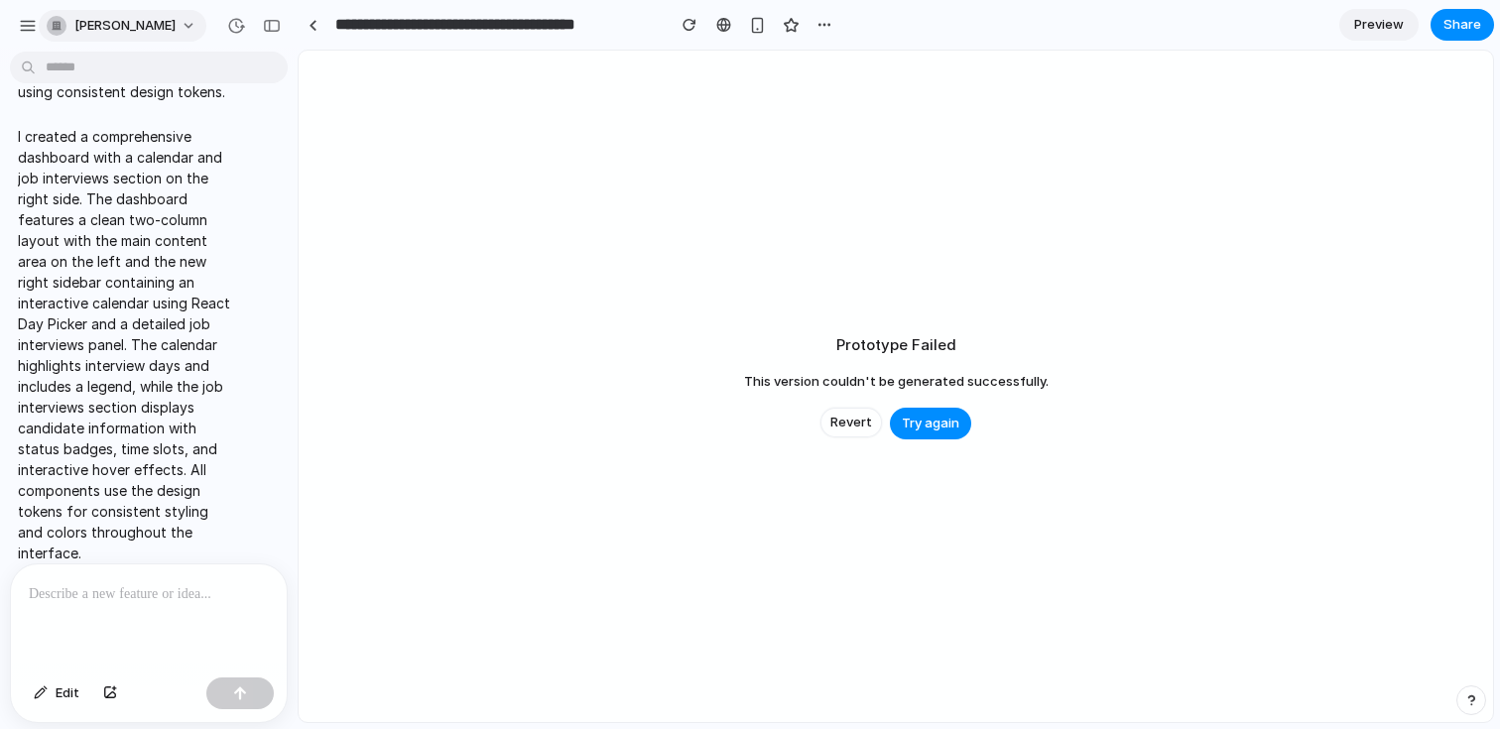
click at [120, 20] on span "[PERSON_NAME]" at bounding box center [124, 26] width 101 height 20
click at [453, 36] on div "Settings Invite members Change theme Sign out" at bounding box center [750, 364] width 1500 height 729
click at [332, 36] on input "**********" at bounding box center [494, 25] width 327 height 36
click at [321, 36] on div at bounding box center [313, 25] width 30 height 30
click at [316, 32] on link at bounding box center [313, 25] width 30 height 30
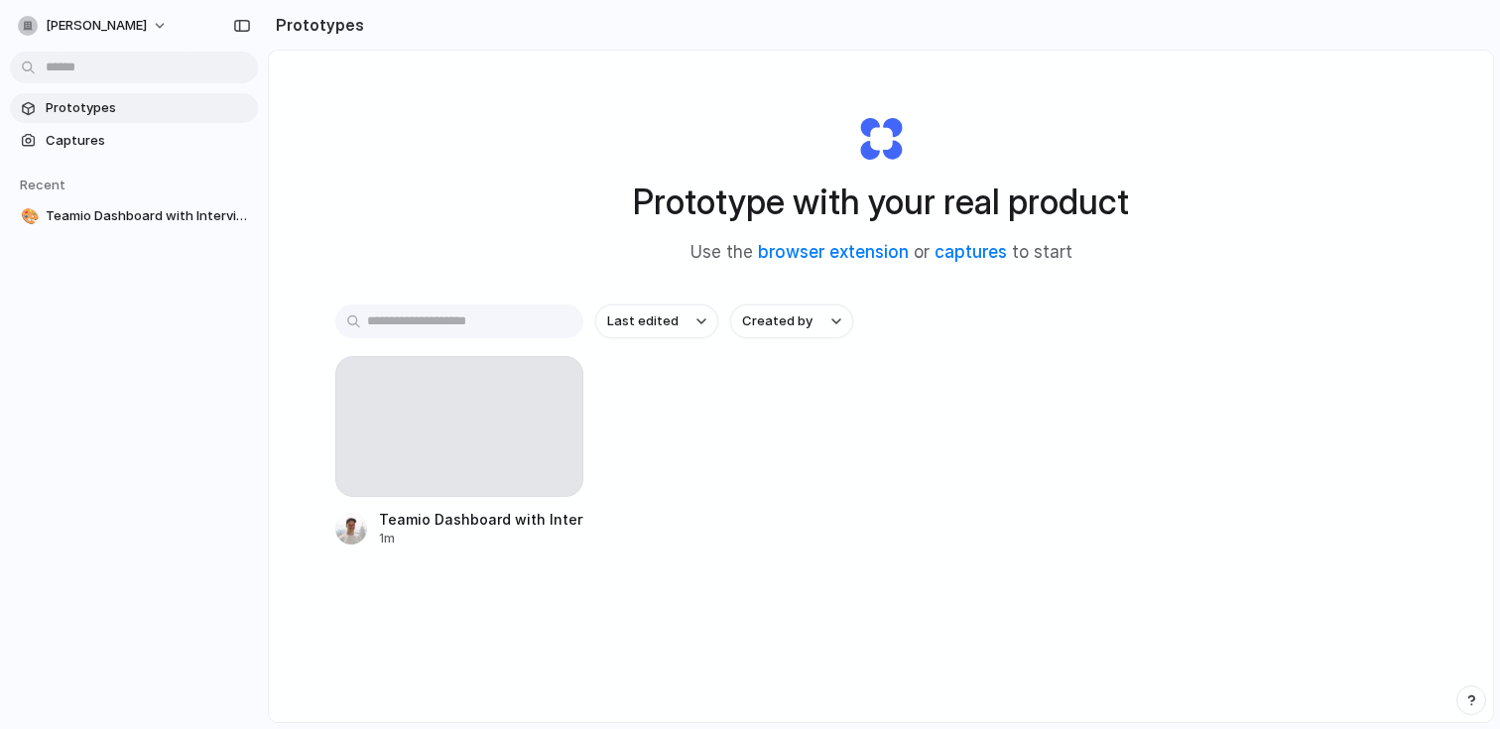
click at [1011, 165] on div "Prototype with your real product Use the browser extension or captures to start" at bounding box center [881, 181] width 794 height 214
click at [457, 470] on div at bounding box center [459, 426] width 248 height 141
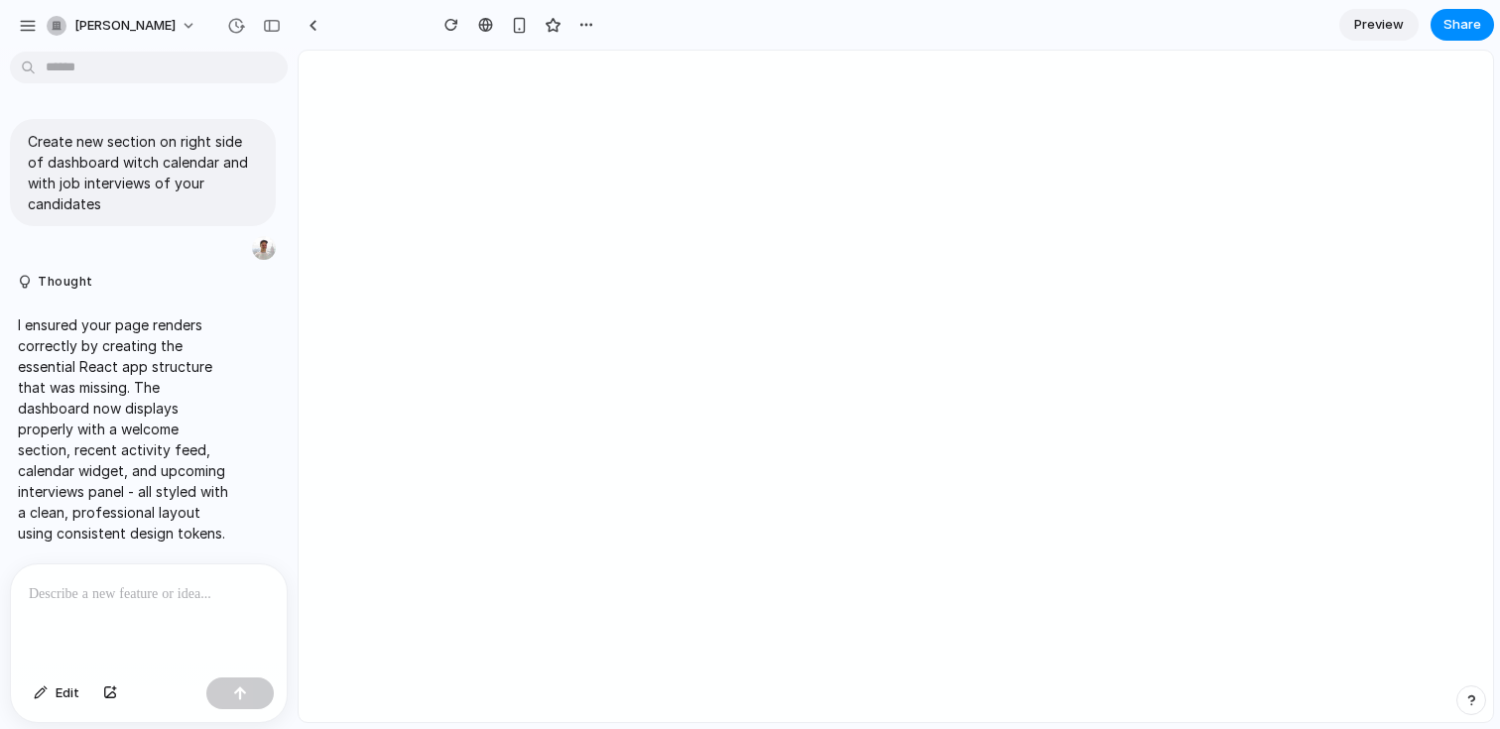
scroll to position [442, 0]
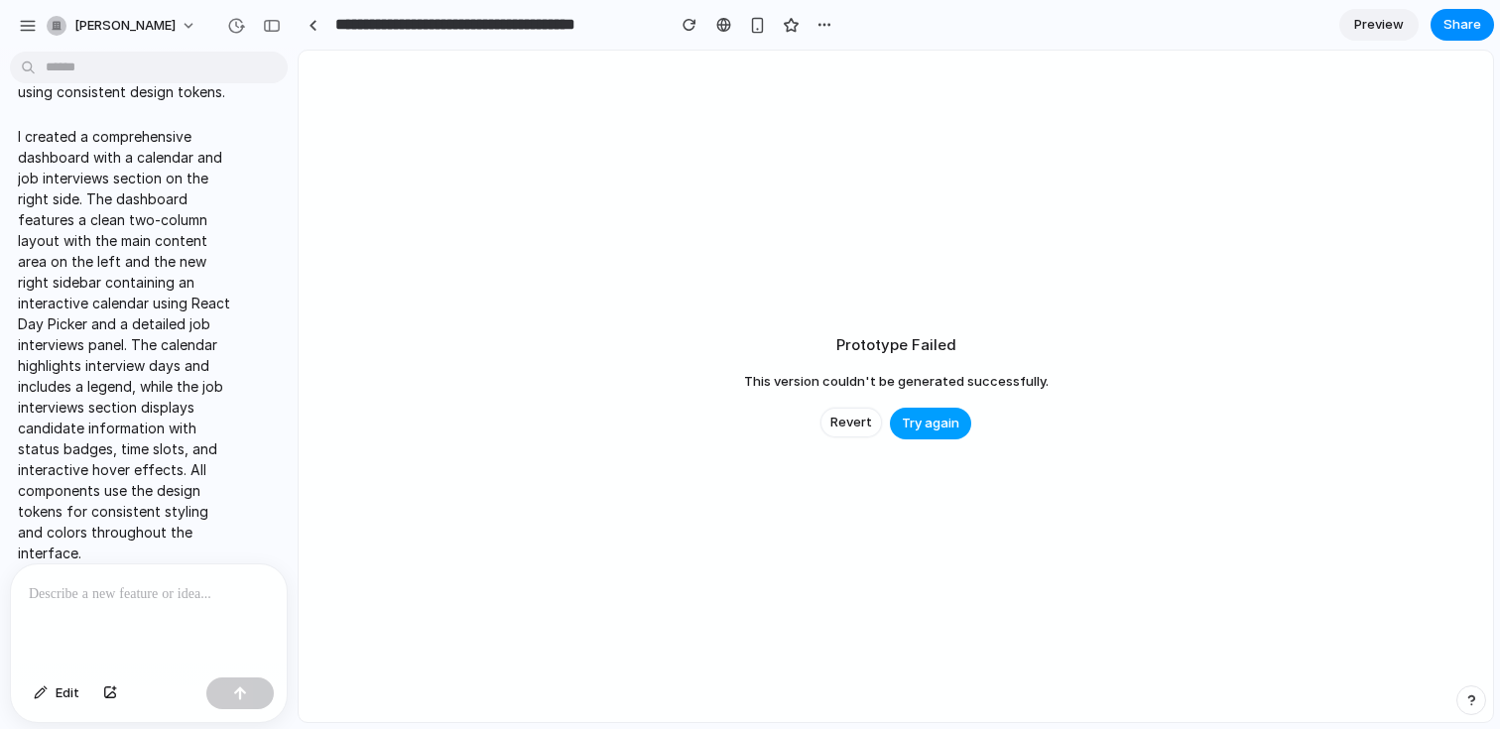
click at [929, 427] on span "Try again" at bounding box center [931, 424] width 58 height 20
click at [181, 607] on div at bounding box center [149, 617] width 276 height 105
click at [246, 692] on div "button" at bounding box center [240, 694] width 14 height 14
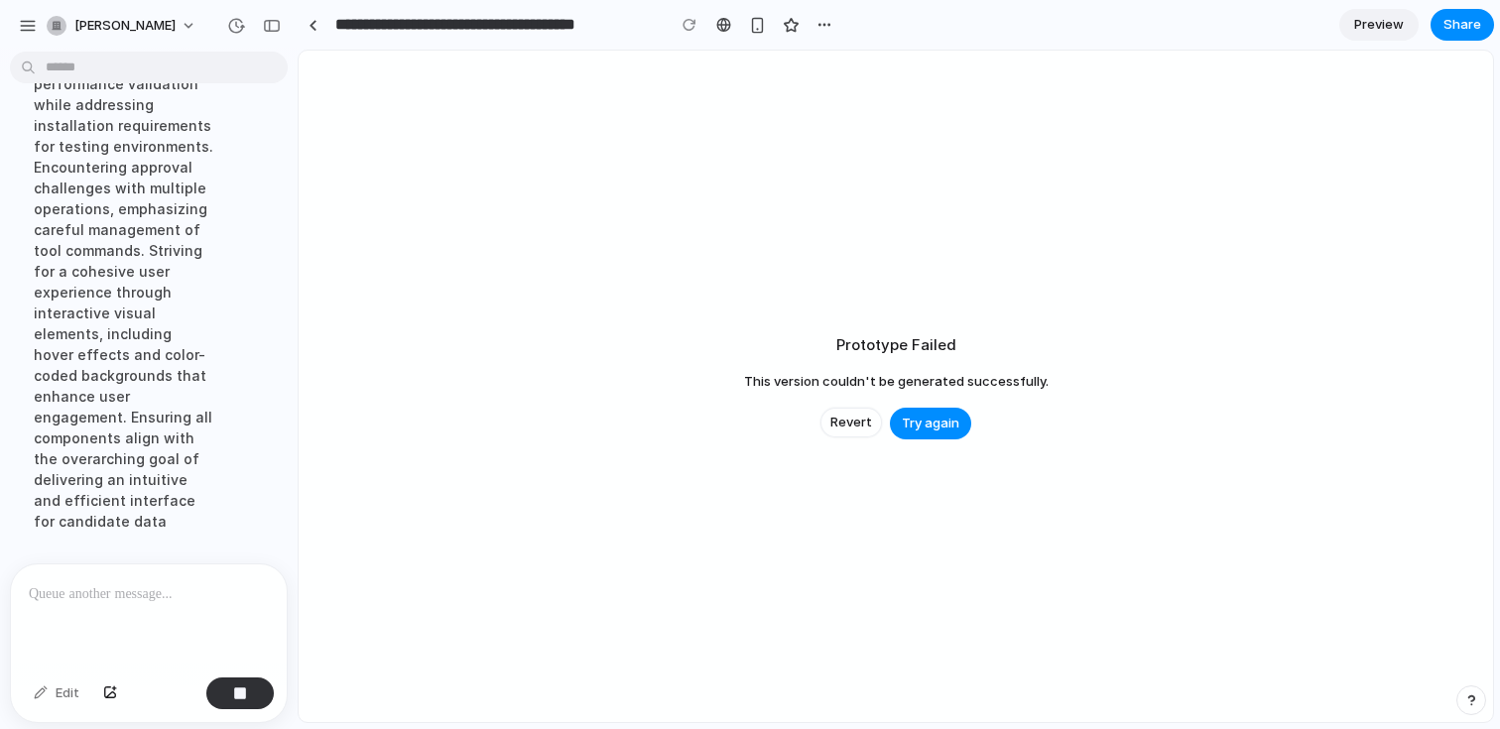
scroll to position [1300, 0]
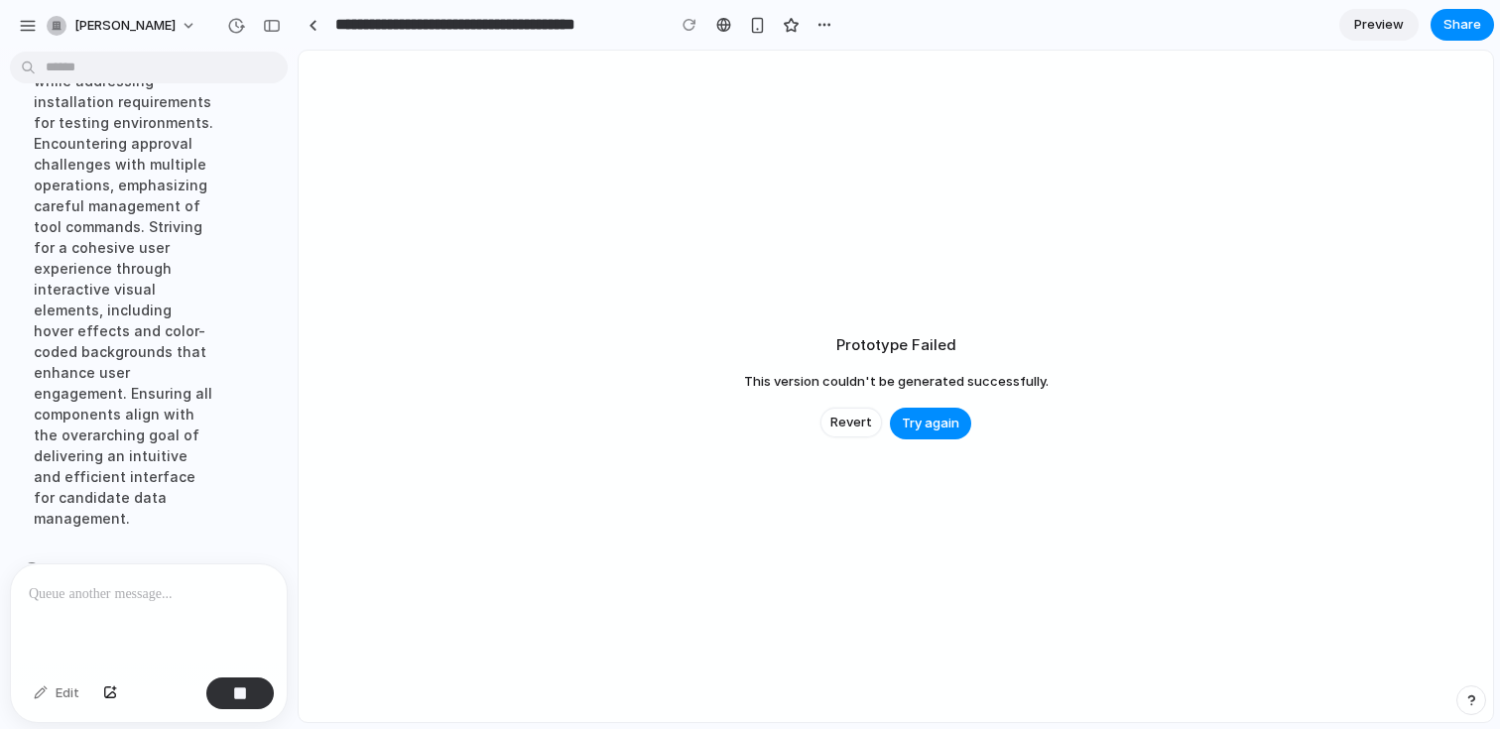
click at [1378, 30] on span "Preview" at bounding box center [1379, 25] width 50 height 20
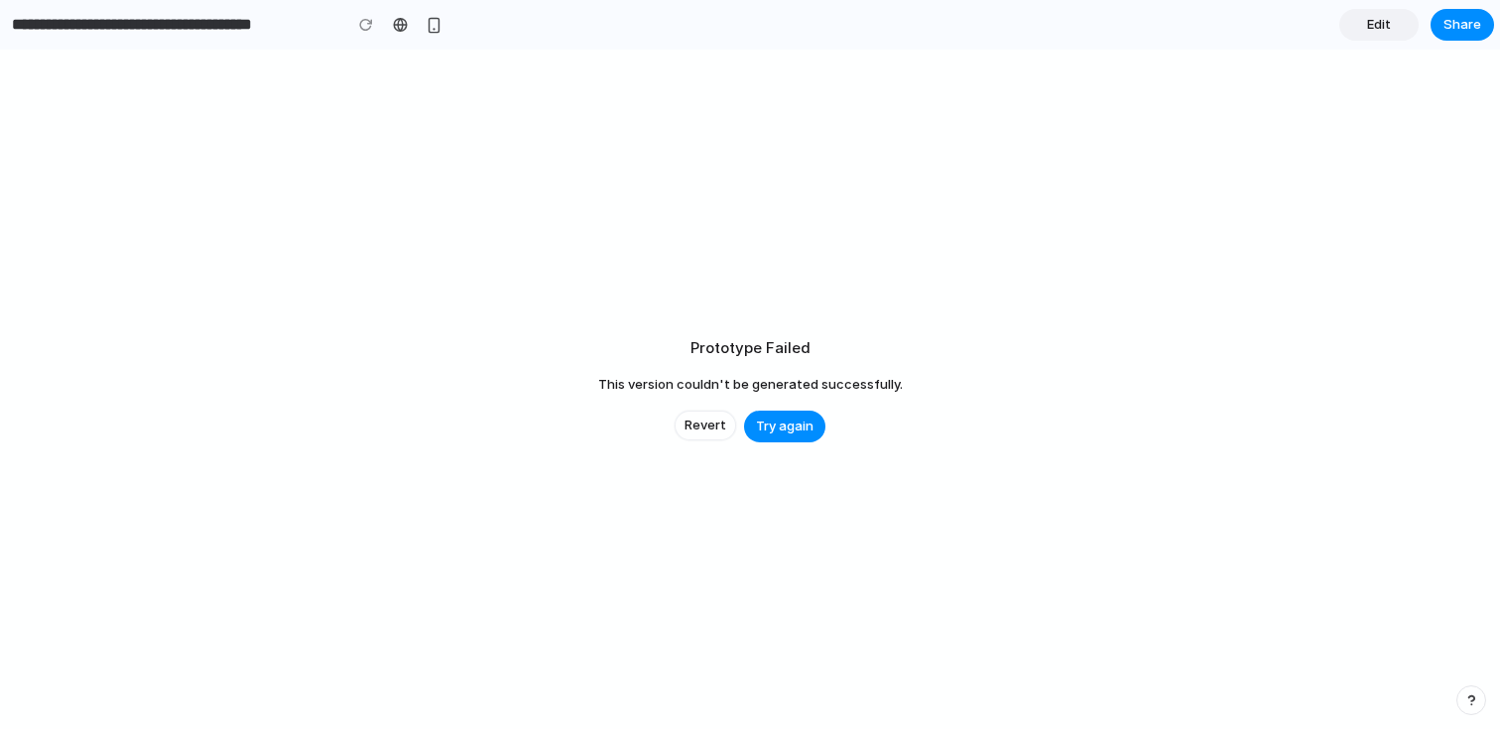
click at [1378, 30] on span "Edit" at bounding box center [1379, 25] width 24 height 20
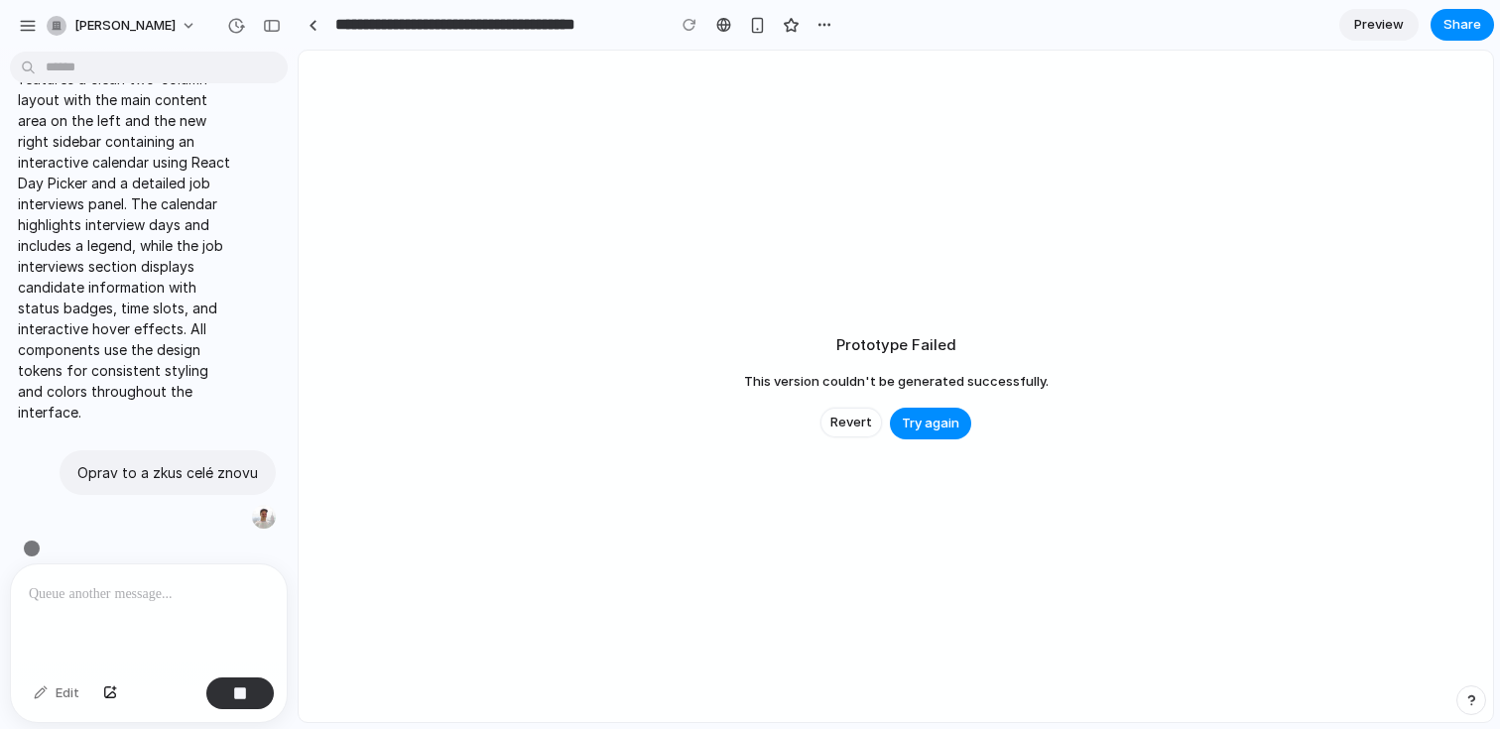
scroll to position [622, 0]
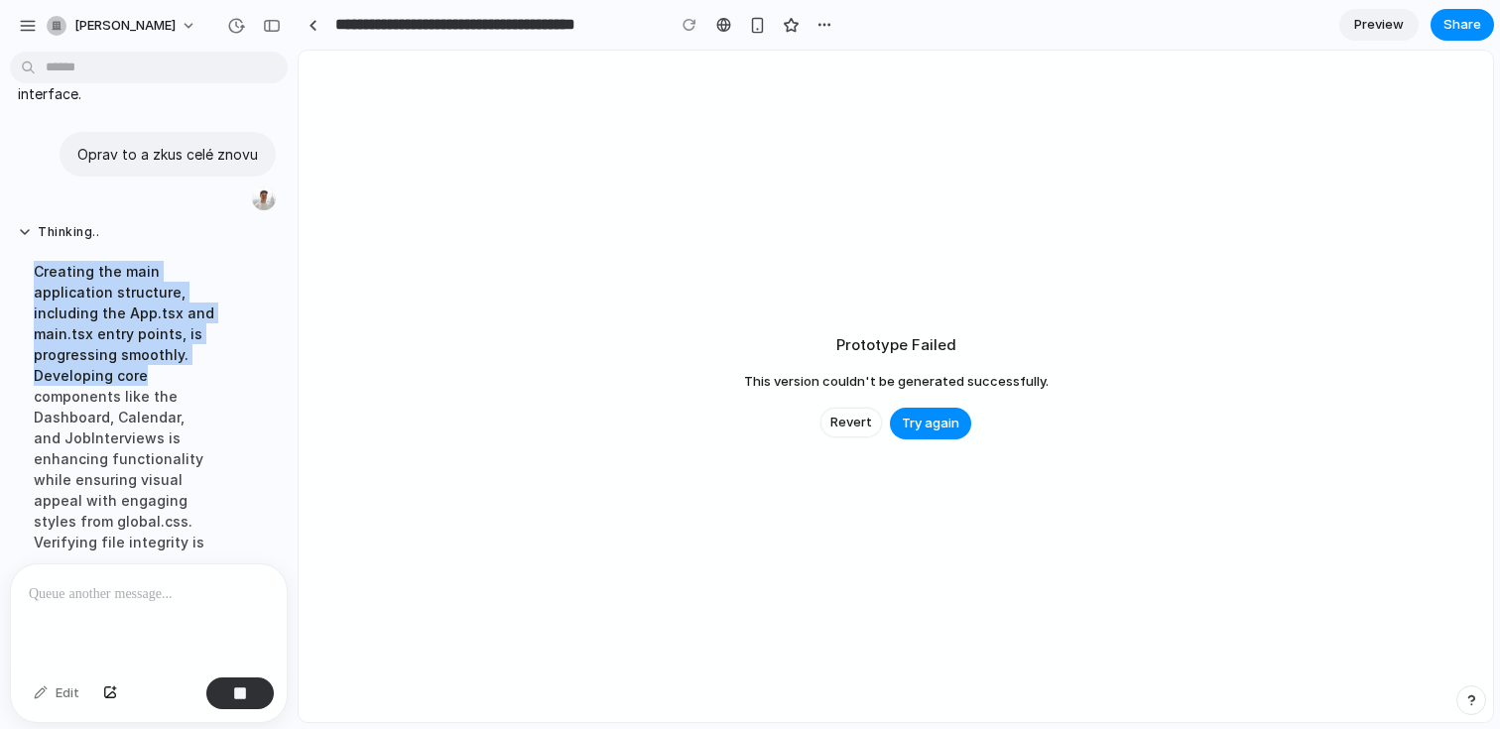
drag, startPoint x: 50, startPoint y: 533, endPoint x: 161, endPoint y: 352, distance: 212.0
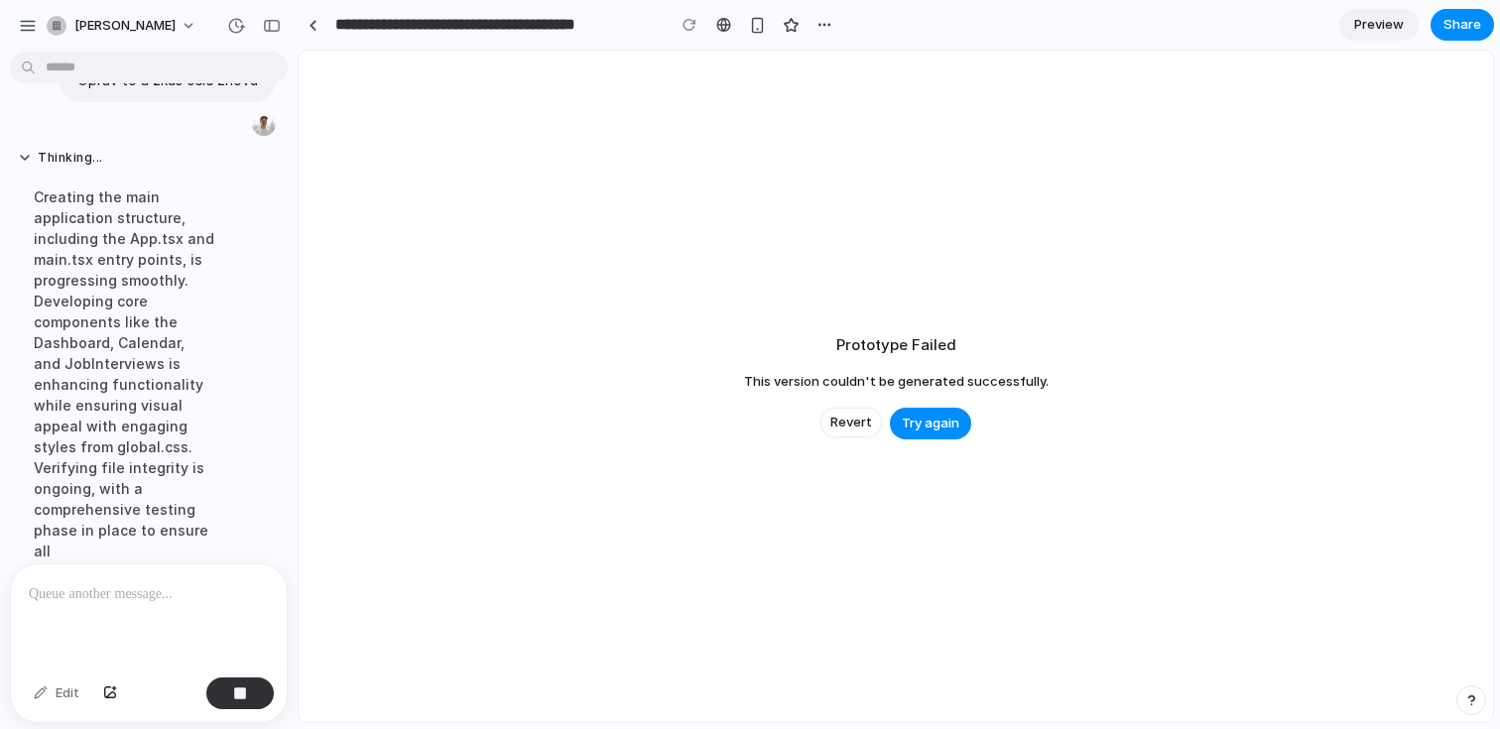
click at [161, 352] on div "Creating the main application structure, including the App.tsx and main.tsx ent…" at bounding box center [124, 374] width 212 height 399
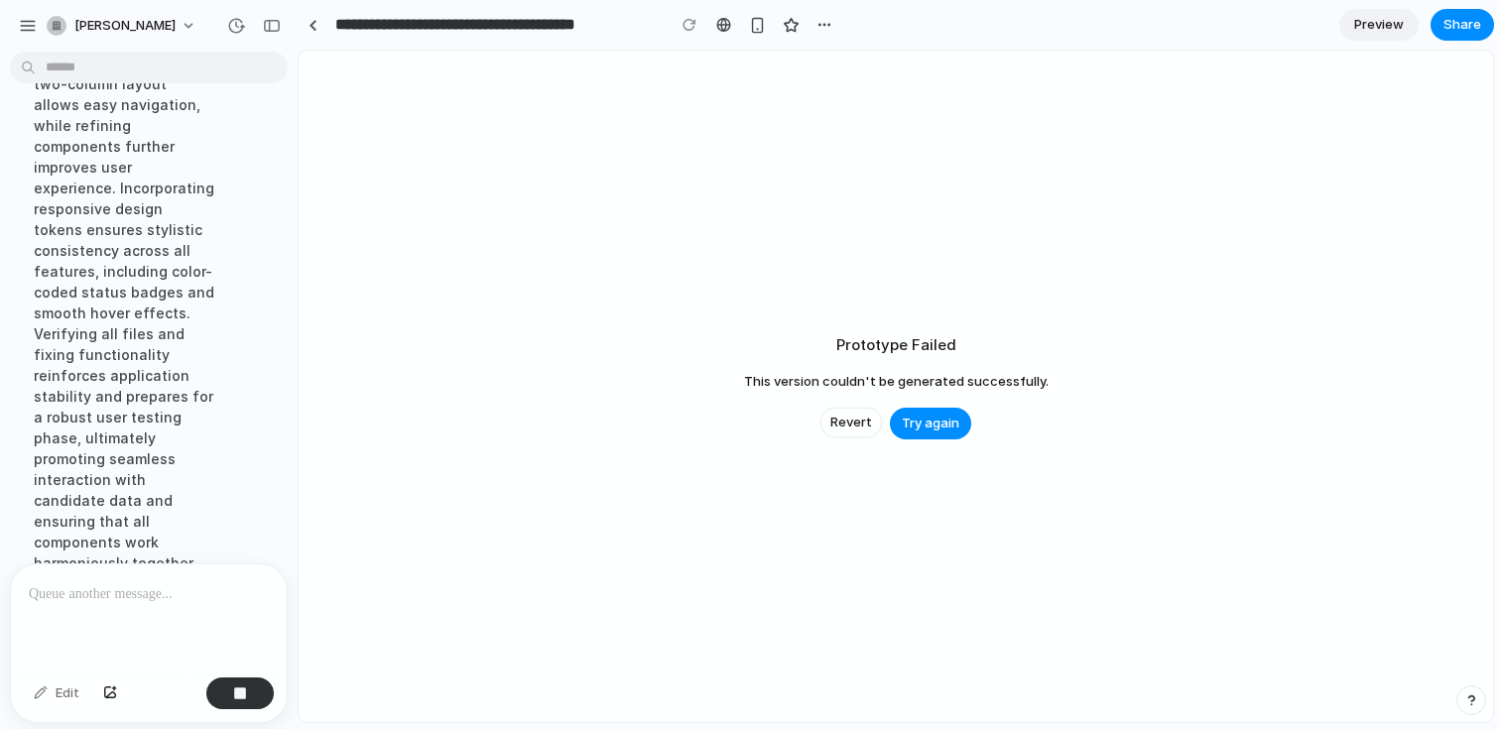
scroll to position [1300, 0]
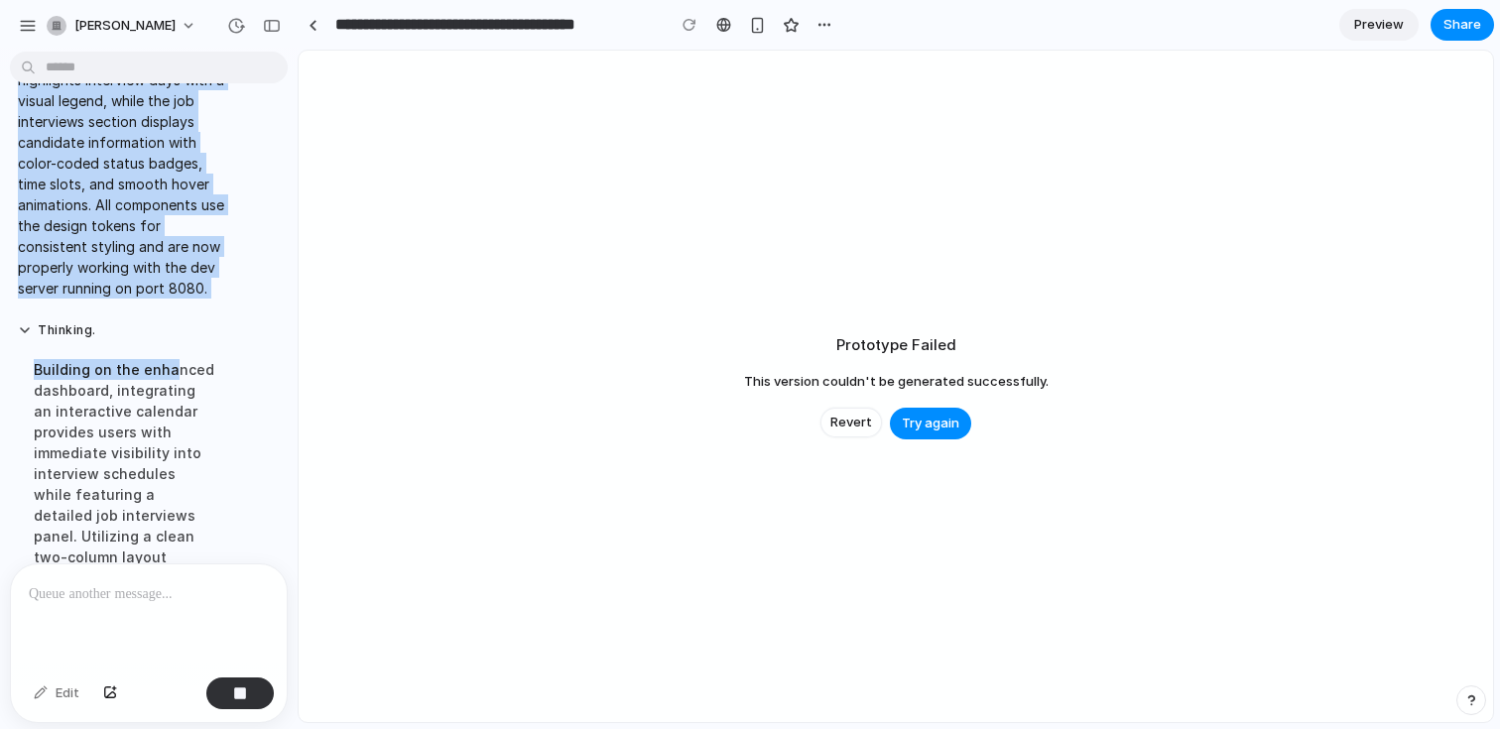
drag, startPoint x: 222, startPoint y: 481, endPoint x: 168, endPoint y: 356, distance: 136.4
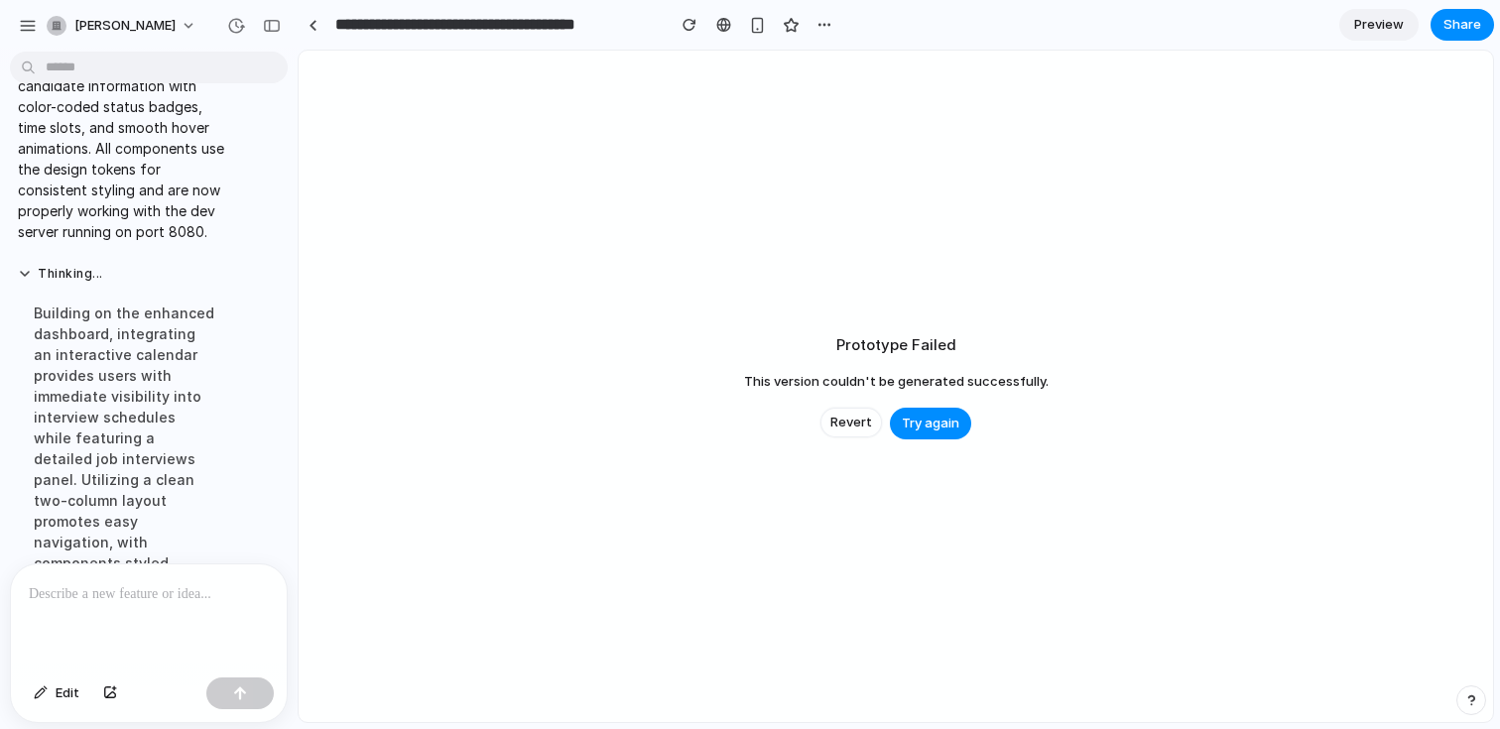
click at [168, 356] on div "Building on the enhanced dashboard, integrating an interactive calendar provide…" at bounding box center [124, 449] width 212 height 316
click at [305, 19] on link at bounding box center [313, 25] width 30 height 30
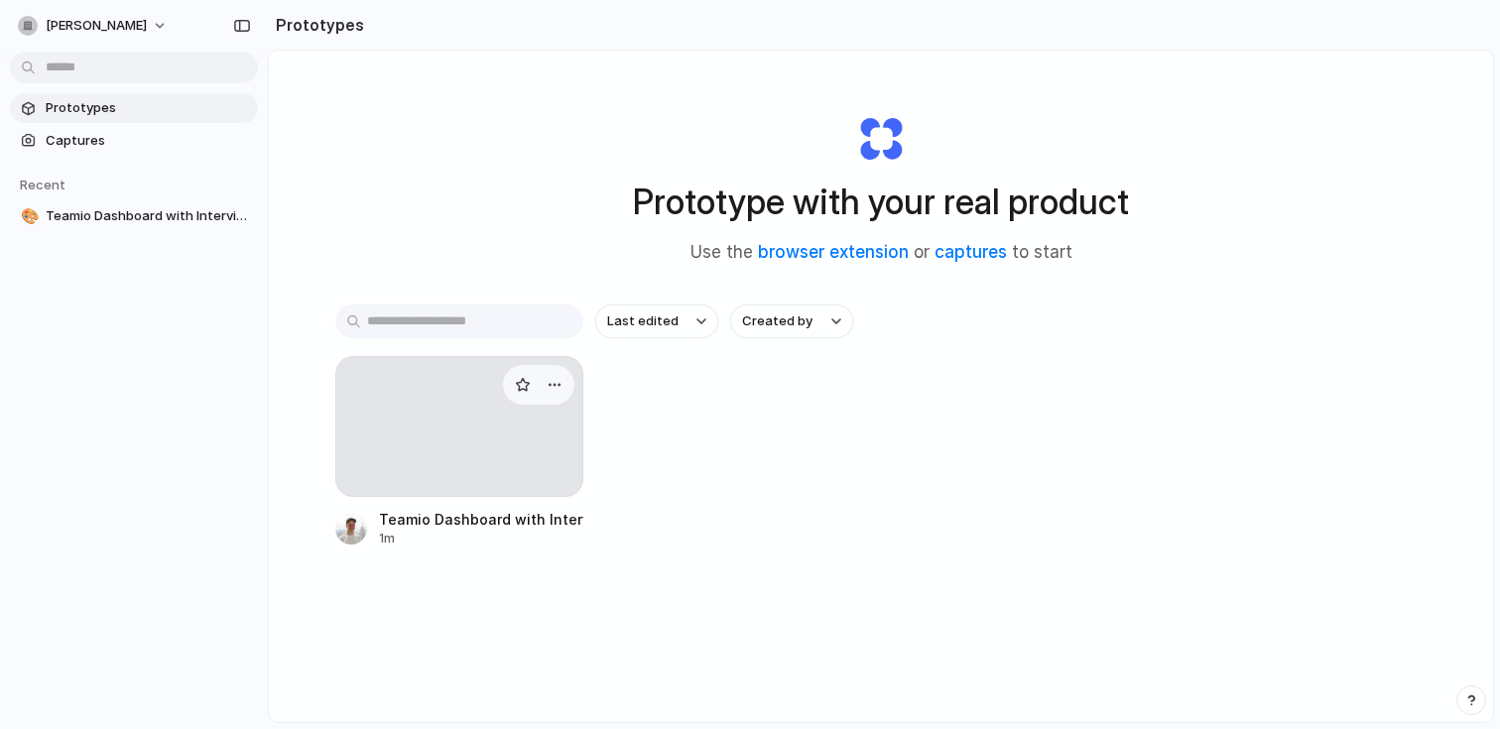
click at [429, 429] on div at bounding box center [459, 426] width 248 height 141
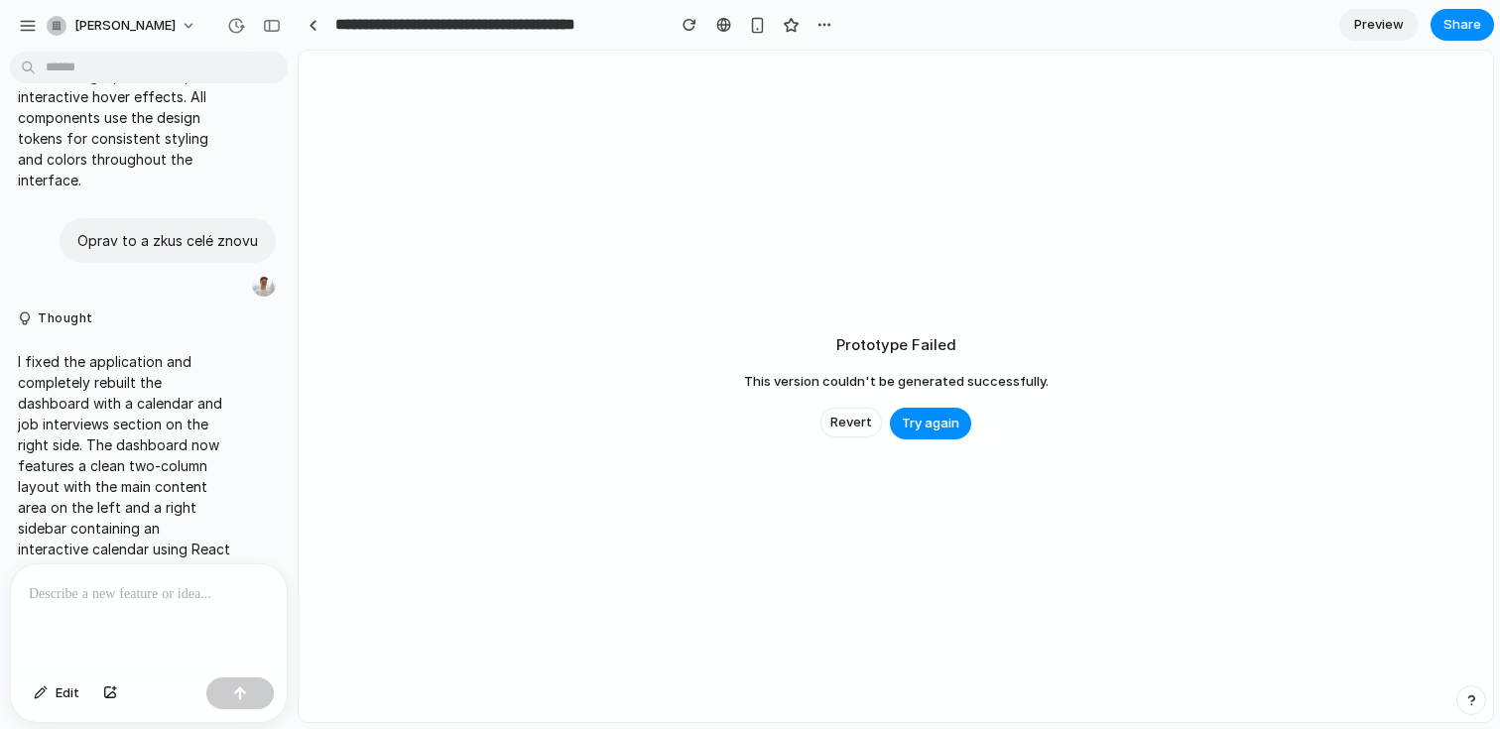
scroll to position [1081, 0]
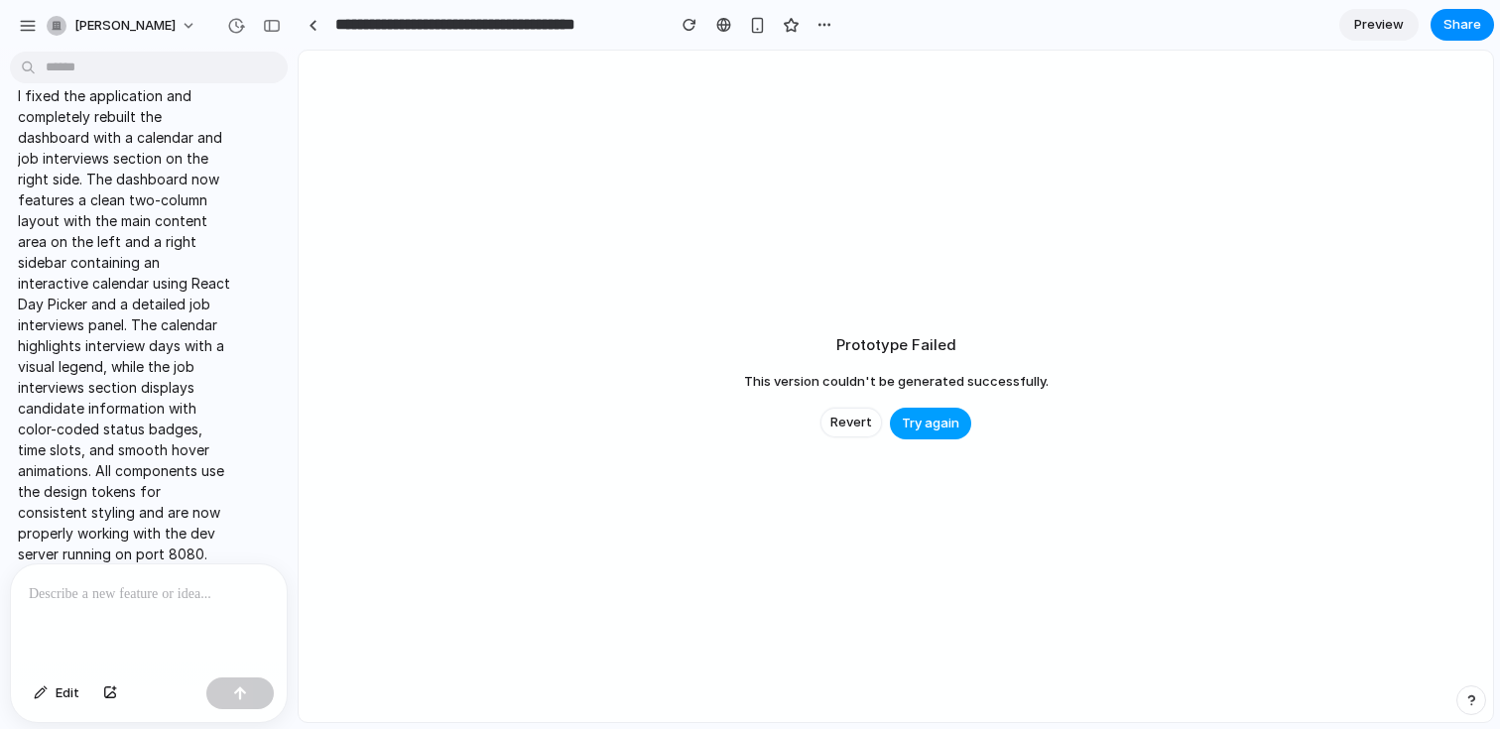
click at [906, 421] on span "Try again" at bounding box center [931, 424] width 58 height 20
click at [934, 418] on span "Try again" at bounding box center [931, 424] width 58 height 20
click at [317, 10] on div at bounding box center [313, 25] width 30 height 30
